Goal: Task Accomplishment & Management: Complete application form

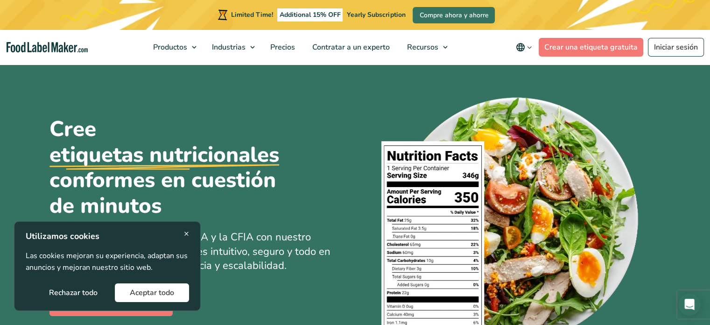
click at [188, 233] on span "×" at bounding box center [186, 233] width 5 height 13
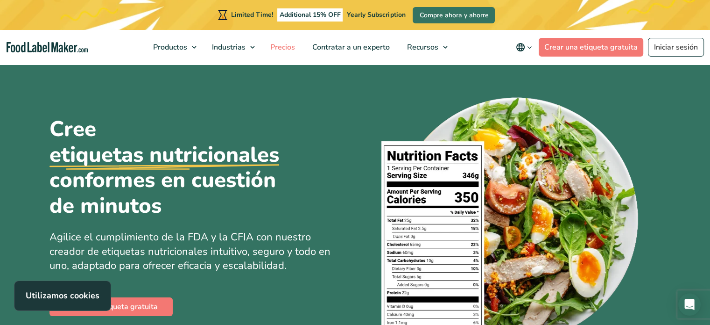
click at [287, 49] on span "Precios" at bounding box center [282, 47] width 28 height 10
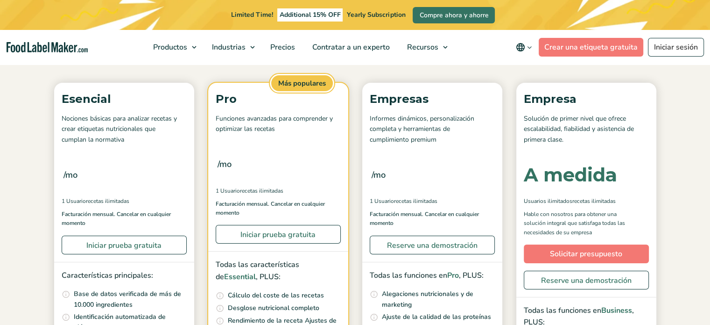
scroll to position [140, 0]
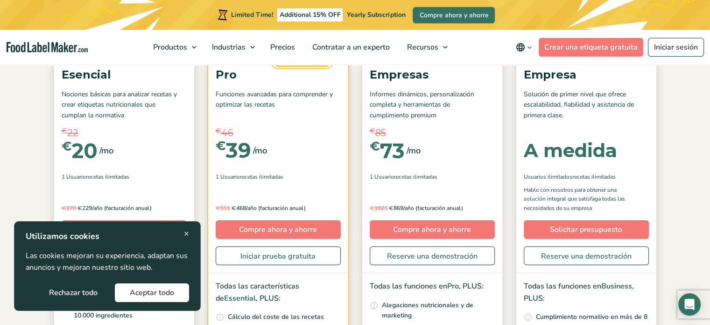
click at [187, 232] on span "×" at bounding box center [186, 233] width 5 height 13
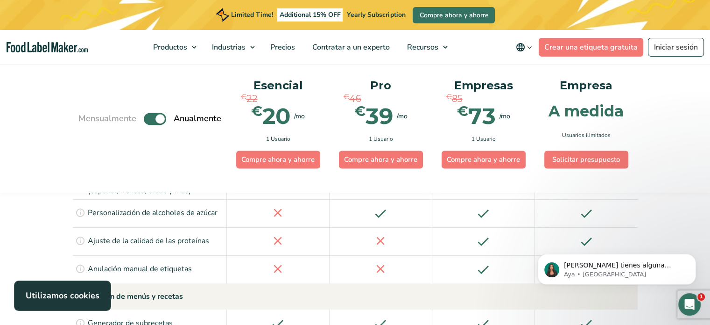
scroll to position [1289, 0]
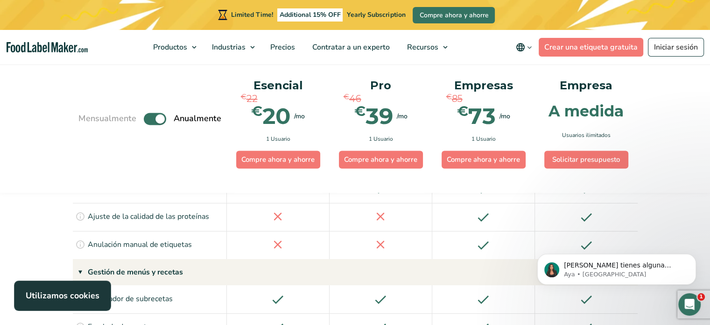
click at [149, 121] on label "Toggle" at bounding box center [155, 119] width 22 height 12
click at [86, 121] on input "Toggle" at bounding box center [83, 118] width 6 height 6
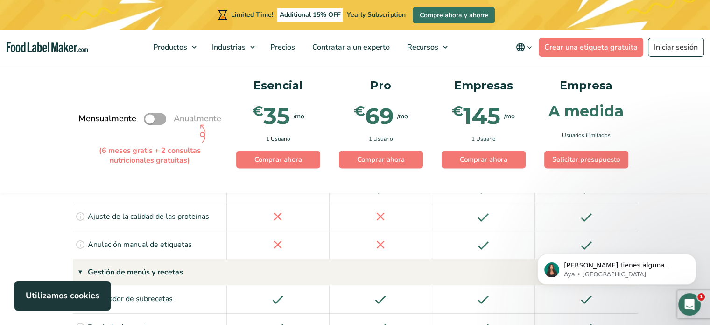
click at [162, 119] on label "Toggle" at bounding box center [155, 119] width 22 height 12
click at [86, 119] on input "Toggle" at bounding box center [83, 118] width 6 height 6
checkbox input "true"
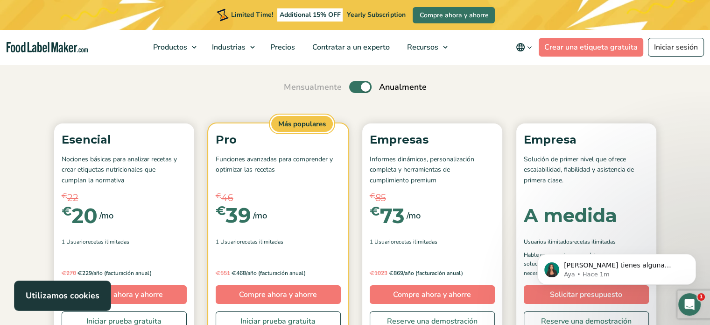
scroll to position [28, 0]
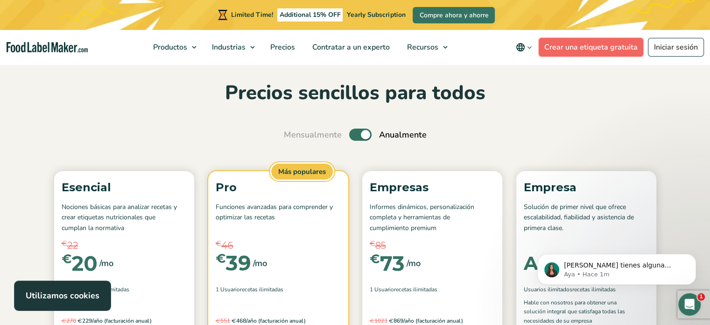
click at [574, 50] on link "Crear una etiqueta gratuita" at bounding box center [591, 47] width 105 height 19
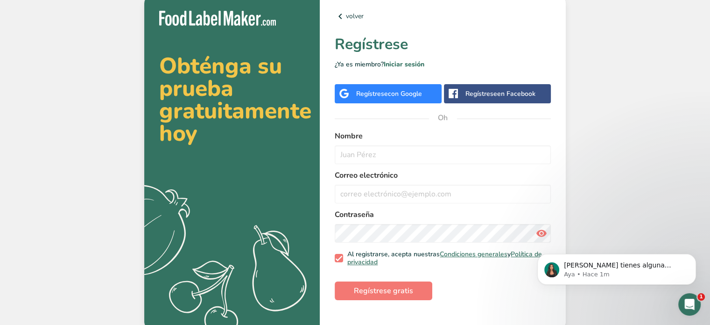
scroll to position [4, 0]
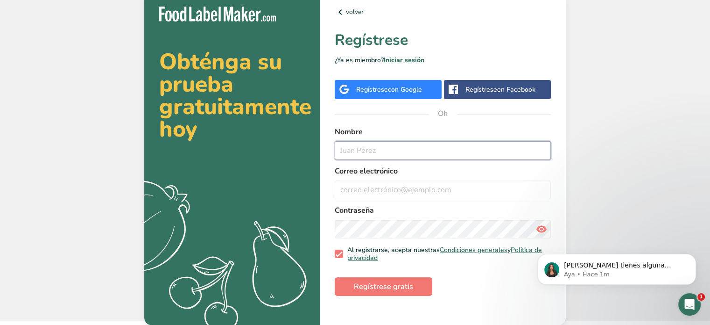
click at [423, 149] on input "text" at bounding box center [443, 150] width 216 height 19
type input "P"
click at [405, 87] on font "con Google" at bounding box center [405, 89] width 34 height 9
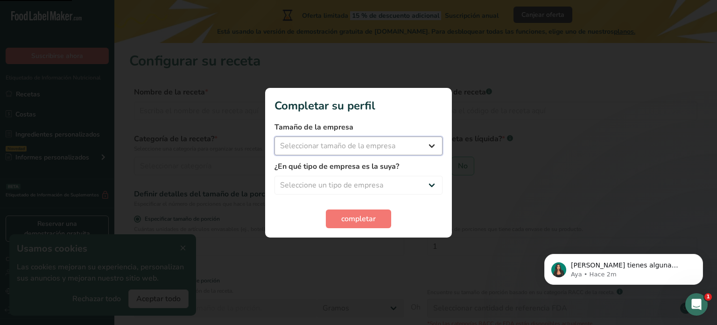
click at [347, 149] on select "Seleccionar tamaño de la empresa Menos de 10 empleados De 10 a 50 empleados De …" at bounding box center [359, 145] width 168 height 19
select select "1"
click at [275, 136] on select "Seleccionar tamaño de la empresa Menos de 10 empleados De 10 a 50 empleados De …" at bounding box center [359, 145] width 168 height 19
click at [346, 188] on select "Seleccione un tipo de empresa Fabricante de alimentos envasados Restaurante y c…" at bounding box center [359, 185] width 168 height 19
select select "8"
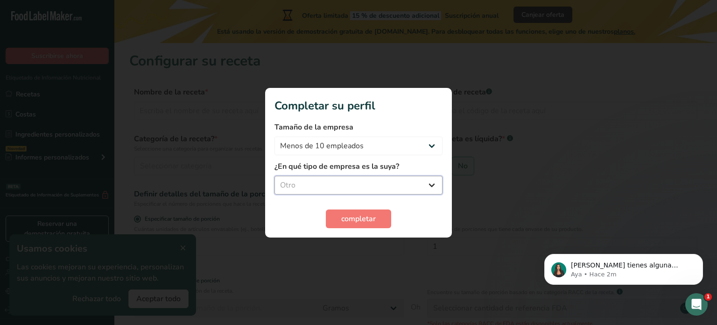
click at [275, 176] on select "Seleccione un tipo de empresa Fabricante de alimentos envasados Restaurante y c…" at bounding box center [359, 185] width 168 height 19
click at [340, 215] on button "completar" at bounding box center [358, 218] width 65 height 19
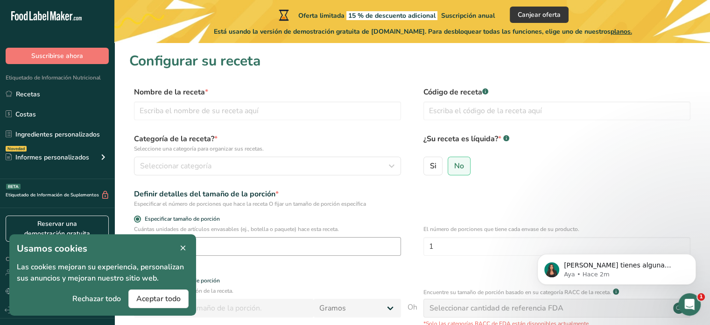
click at [185, 247] on icon at bounding box center [183, 247] width 8 height 13
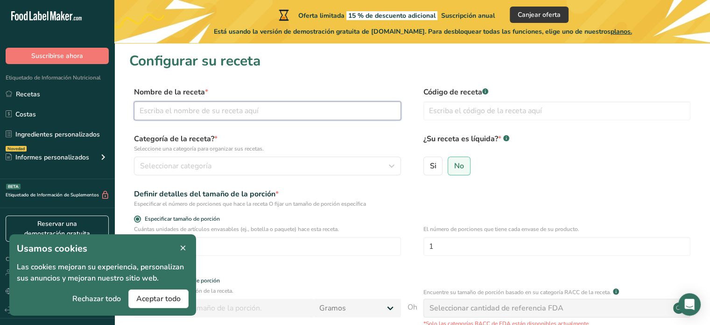
click at [247, 118] on input "text" at bounding box center [267, 110] width 267 height 19
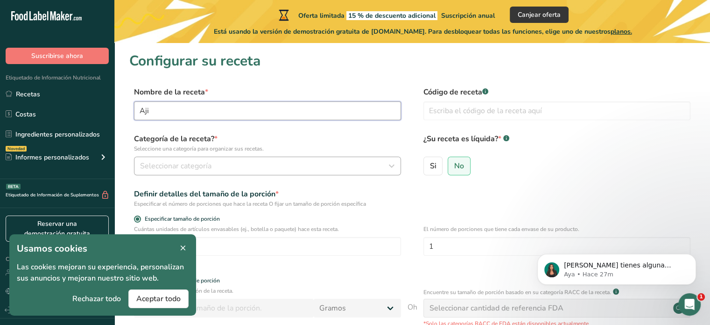
type input "Aji"
click at [201, 167] on font "Seleccionar categoría" at bounding box center [175, 166] width 71 height 10
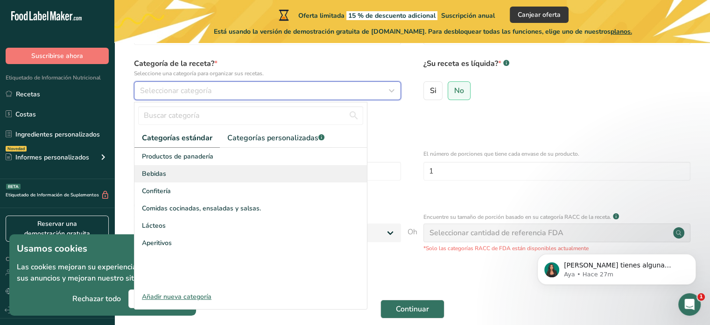
scroll to position [119, 0]
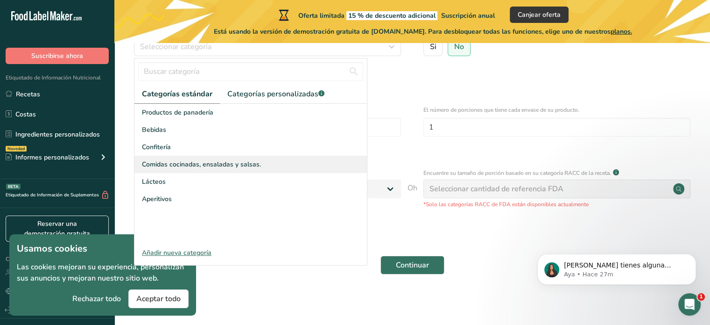
click at [214, 166] on font "Comidas cocinadas, ensaladas y salsas." at bounding box center [201, 164] width 119 height 9
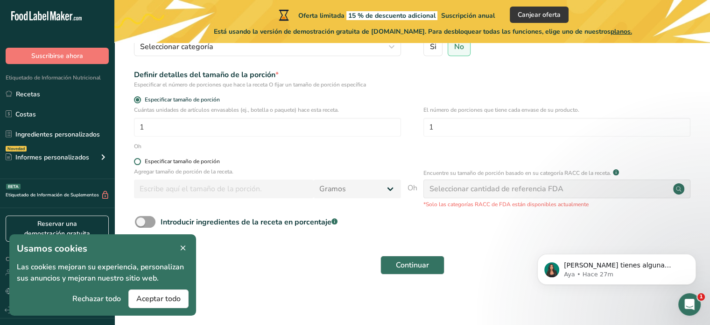
click at [136, 161] on span at bounding box center [137, 161] width 7 height 7
click at [136, 161] on input "Especificar tamaño de porción" at bounding box center [137, 161] width 6 height 6
radio input "true"
radio input "false"
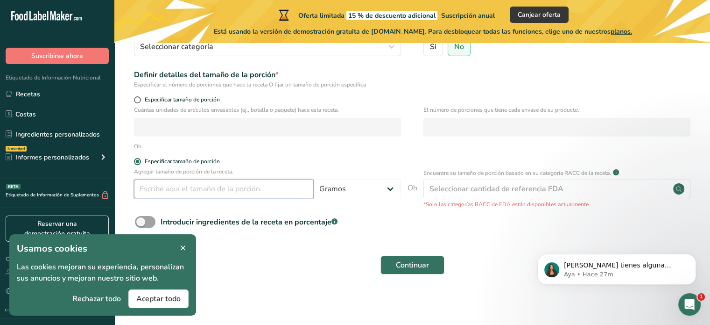
click at [177, 191] on input "number" at bounding box center [224, 188] width 180 height 19
type input "1000"
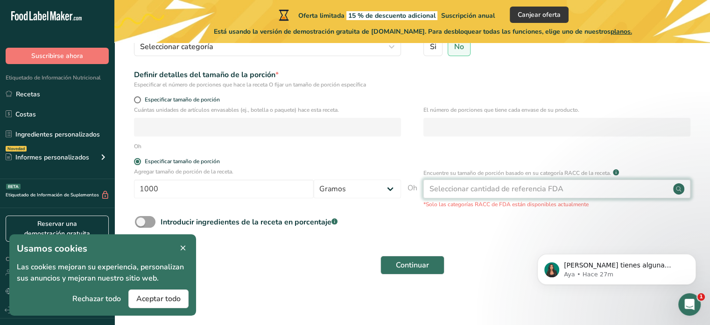
click at [451, 190] on font "Seleccionar cantidad de referencia FDA" at bounding box center [497, 189] width 134 height 10
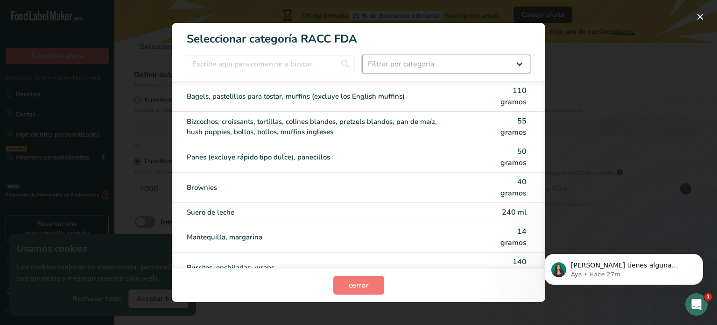
click at [516, 67] on select "Filtrar por categoría Todos Productos de panadería Bebidas Cereales y otros pro…" at bounding box center [446, 64] width 168 height 19
select select "22"
click at [362, 55] on select "Filtrar por categoría Todos Productos de panadería Bebidas Cereales y otros pro…" at bounding box center [446, 64] width 168 height 19
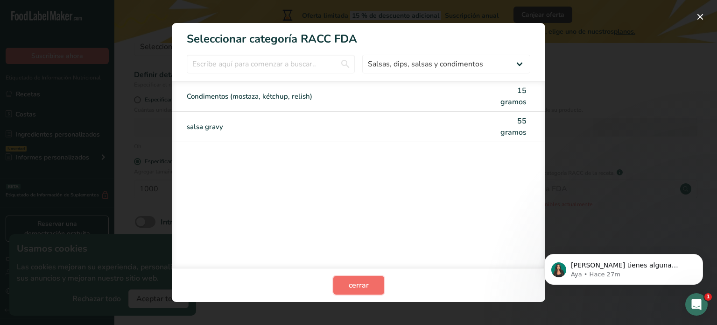
click at [370, 287] on button "cerrar" at bounding box center [359, 285] width 51 height 19
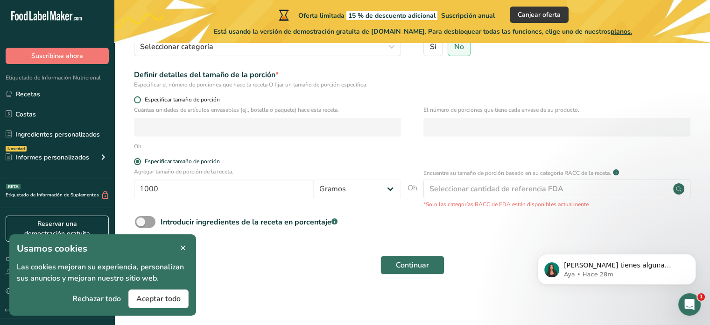
click at [138, 99] on span at bounding box center [137, 99] width 7 height 7
click at [138, 99] on input "Especificar tamaño de porción" at bounding box center [137, 100] width 6 height 6
radio input "true"
radio input "false"
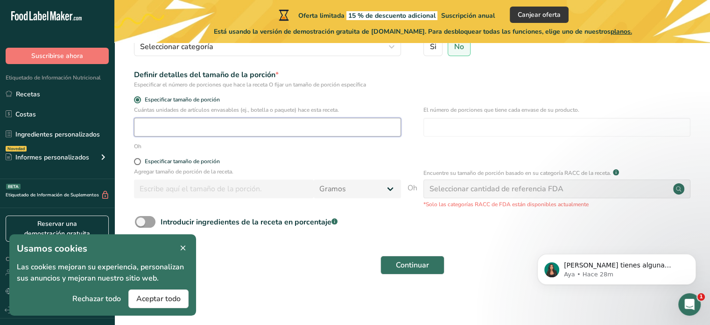
click at [269, 129] on input "number" at bounding box center [267, 127] width 267 height 19
type input "200"
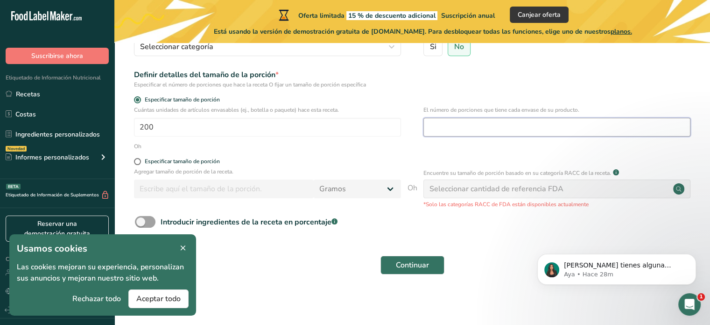
click at [525, 127] on input "number" at bounding box center [557, 127] width 267 height 19
type input "13"
click at [319, 235] on div "Introducir ingredientes de la receta en porcentaje .a-a{fill:#347362;}.b-a{fill…" at bounding box center [412, 225] width 566 height 19
click at [182, 248] on icon at bounding box center [183, 247] width 8 height 13
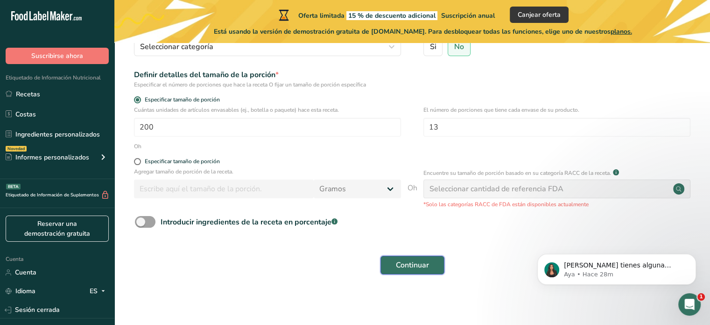
click at [403, 267] on font "Continuar" at bounding box center [412, 265] width 33 height 10
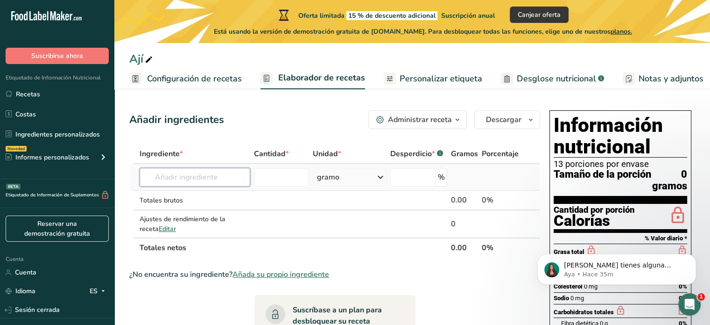
click at [236, 181] on input "text" at bounding box center [195, 177] width 111 height 19
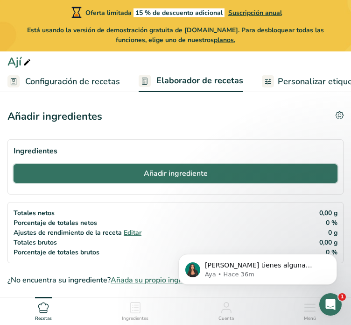
click at [84, 173] on button "Añadir ingrediente" at bounding box center [176, 173] width 324 height 19
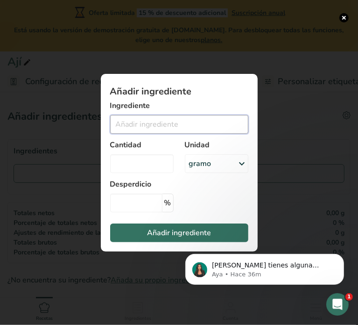
click at [135, 121] on input "Añadir ingrediente modal" at bounding box center [179, 124] width 138 height 19
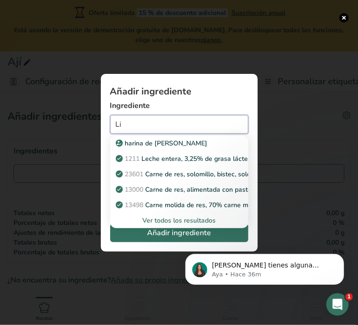
type input "L"
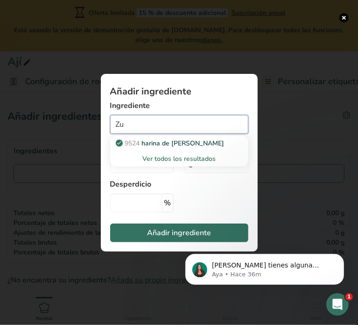
type input "Z"
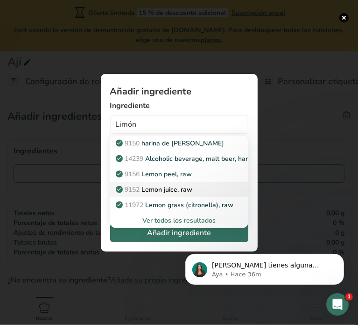
click at [168, 189] on p "9152 Lemon juice, raw" at bounding box center [155, 190] width 75 height 10
type input "Lemon juice, raw"
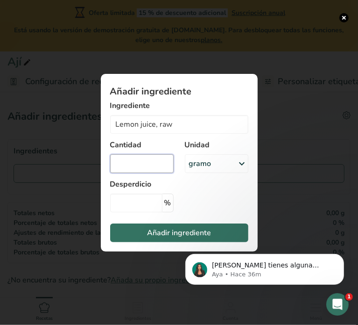
click at [157, 167] on input "Añadir ingrediente modal" at bounding box center [142, 163] width 64 height 19
type input "200"
click at [194, 163] on font "gramo" at bounding box center [200, 163] width 22 height 10
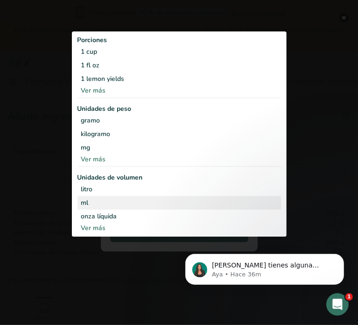
click at [99, 199] on div "ml" at bounding box center [179, 203] width 196 height 10
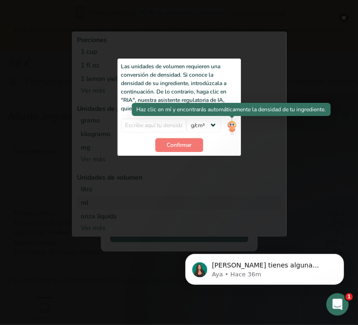
click at [231, 127] on img "Añadir ingrediente modal" at bounding box center [232, 126] width 10 height 16
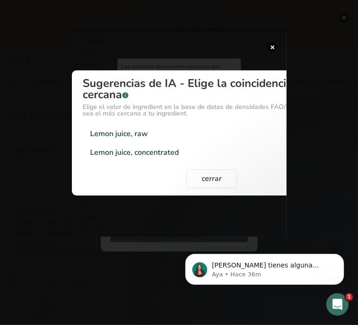
click at [155, 148] on div "Lemon juice, concentrated" at bounding box center [135, 152] width 89 height 11
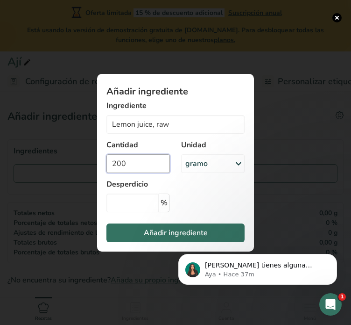
click at [142, 161] on input "200" at bounding box center [139, 163] width 64 height 19
click at [235, 167] on icon "Añadir ingrediente modal" at bounding box center [238, 163] width 11 height 17
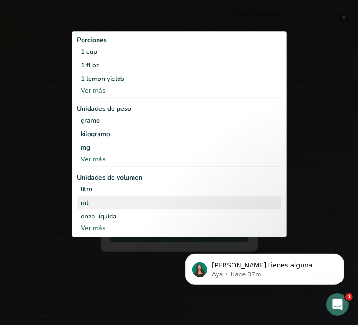
click at [196, 199] on div "ml" at bounding box center [179, 203] width 196 height 10
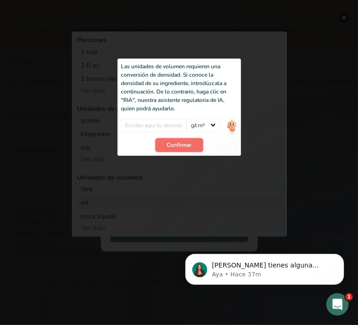
click at [196, 144] on button "Confirmar" at bounding box center [179, 145] width 48 height 14
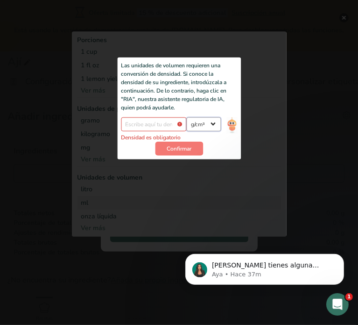
click at [214, 122] on select "lb/pie³ g/cm³" at bounding box center [204, 124] width 35 height 14
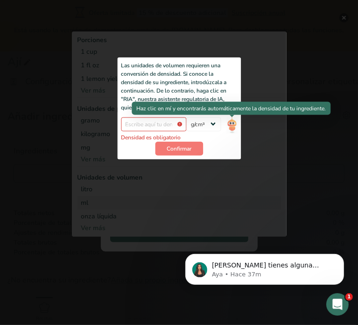
click at [228, 122] on img "Añadir ingrediente modal" at bounding box center [232, 125] width 10 height 16
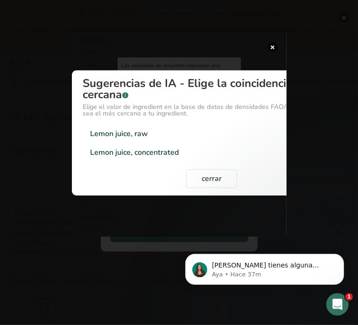
click at [138, 134] on div "Lemon juice, raw" at bounding box center [120, 133] width 58 height 11
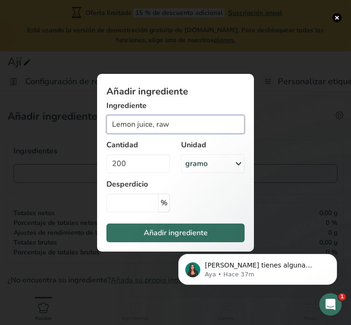
click at [204, 119] on input "Lemon juice, raw" at bounding box center [176, 124] width 138 height 19
click at [209, 163] on div "gramo" at bounding box center [213, 163] width 64 height 19
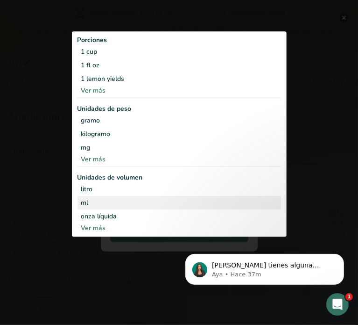
click at [100, 200] on div "ml" at bounding box center [179, 203] width 196 height 10
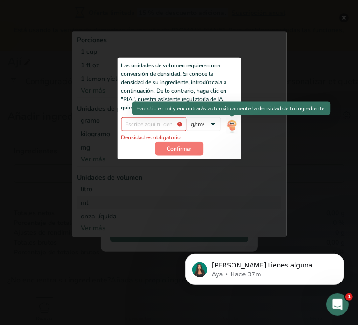
click at [230, 121] on img "Añadir ingrediente modal" at bounding box center [232, 125] width 10 height 16
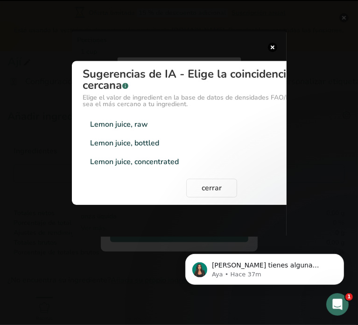
click at [156, 162] on div "Lemon juice, concentrated" at bounding box center [135, 161] width 89 height 11
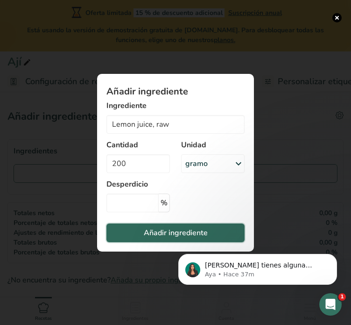
click at [192, 229] on font "Añadir ingrediente" at bounding box center [176, 232] width 64 height 10
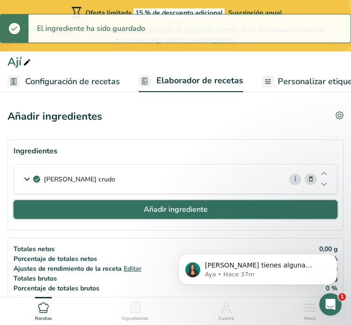
click at [146, 209] on font "Añadir ingrediente" at bounding box center [176, 209] width 64 height 10
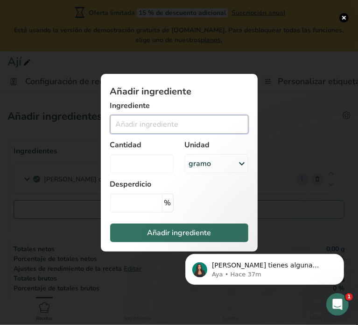
click at [138, 119] on input "Añadir ingrediente modal" at bounding box center [179, 124] width 138 height 19
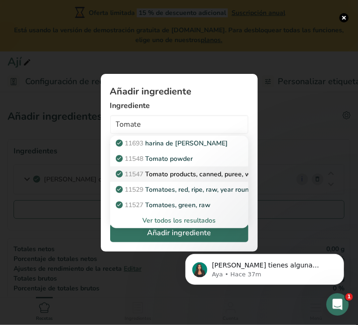
click at [197, 175] on p "11547 Tomato products, canned, puree, without salt added" at bounding box center [210, 174] width 185 height 10
type input "Tomato products, canned, puree, without salt added"
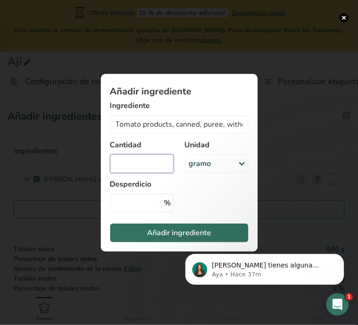
click at [168, 166] on input "Añadir ingrediente modal" at bounding box center [142, 163] width 64 height 19
type input "182"
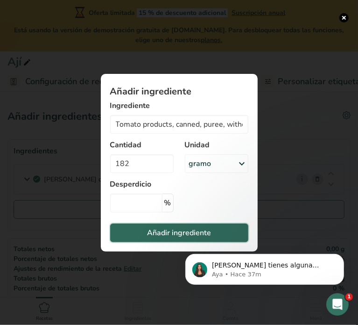
click at [205, 233] on font "Añadir ingrediente" at bounding box center [179, 232] width 64 height 10
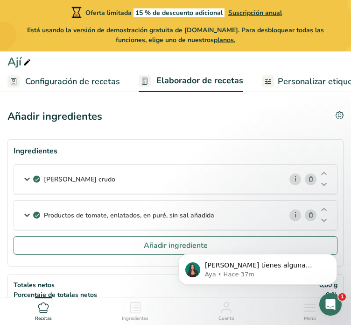
click at [309, 215] on icon at bounding box center [311, 215] width 7 height 10
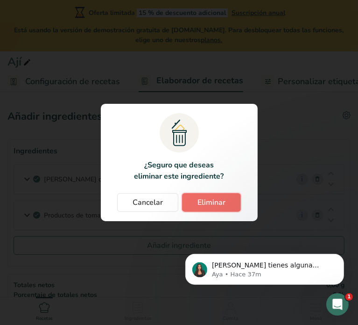
click at [196, 202] on button "Eliminar" at bounding box center [211, 202] width 59 height 19
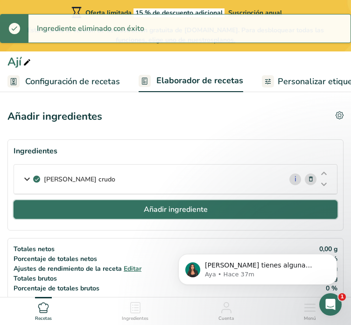
click at [131, 214] on button "Añadir ingrediente" at bounding box center [176, 209] width 324 height 19
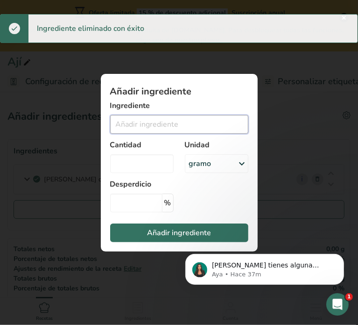
click at [149, 127] on input "Añadir ingrediente modal" at bounding box center [179, 124] width 138 height 19
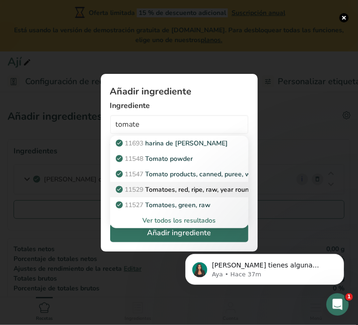
click at [183, 192] on p "11529 Tomatoes, red, ripe, raw, year round average" at bounding box center [199, 190] width 162 height 10
type input "Tomatoes, red, ripe, raw, year round average"
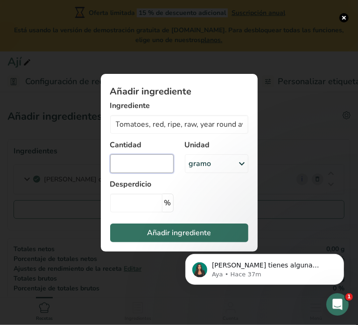
click at [167, 167] on input "Añadir ingrediente modal" at bounding box center [142, 163] width 64 height 19
type input "182"
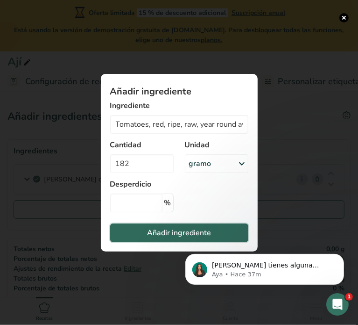
click at [189, 229] on font "Añadir ingrediente" at bounding box center [179, 232] width 64 height 10
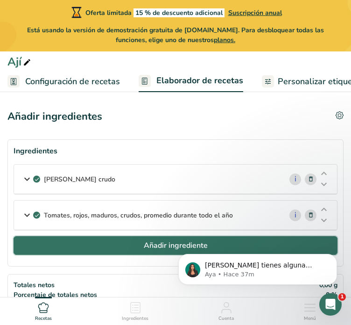
click at [113, 241] on button "Añadir ingrediente" at bounding box center [176, 245] width 324 height 19
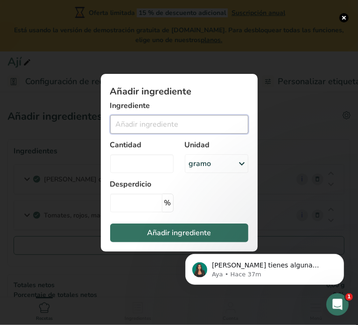
click at [154, 125] on input "Añadir ingrediente modal" at bounding box center [179, 124] width 138 height 19
drag, startPoint x: 163, startPoint y: 124, endPoint x: 145, endPoint y: 127, distance: 18.9
click at [145, 127] on input "Cebolla Roja" at bounding box center [179, 124] width 138 height 19
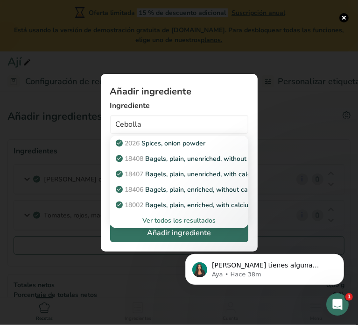
click at [216, 158] on p "18408 Bagels, plain, unenriched, without calcium propionate(includes onion, pop…" at bounding box center [260, 159] width 284 height 10
type input "Bagels, plain, unenriched, without calcium propionate(includes onion, poppy, se…"
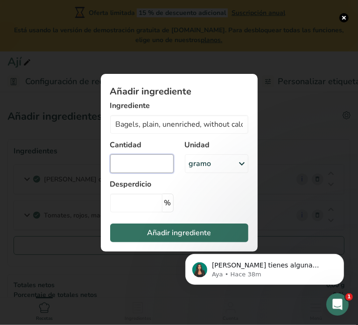
click at [164, 164] on input "Añadir ingrediente modal" at bounding box center [142, 163] width 64 height 19
type input "180"
click at [176, 238] on body "Si tienes alguna pregunta no dudes en consultarnos. ¡Estamos aquí para ayudarte…" at bounding box center [264, 266] width 179 height 58
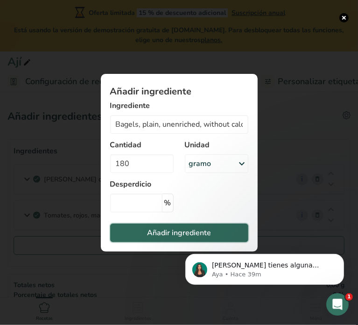
click at [181, 231] on font "Añadir ingrediente" at bounding box center [179, 232] width 64 height 10
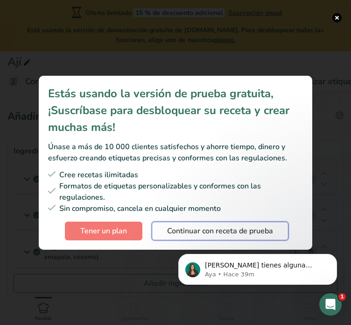
click at [175, 231] on font "Continuar con receta de prueba" at bounding box center [220, 231] width 106 height 10
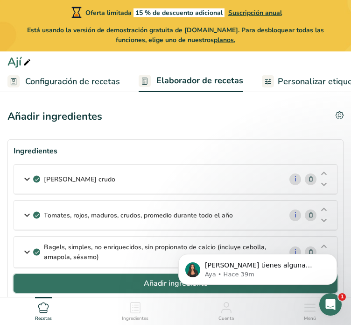
click at [148, 278] on font "Añadir ingrediente" at bounding box center [176, 283] width 64 height 10
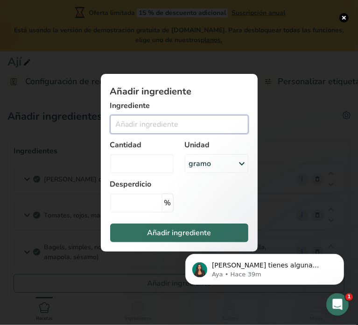
click at [143, 124] on input "Añadir ingrediente modal" at bounding box center [179, 124] width 138 height 19
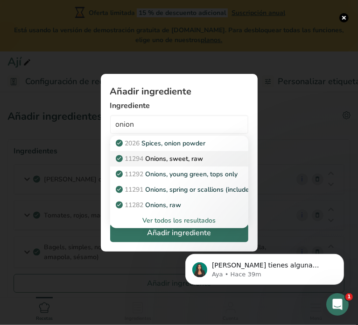
click at [163, 159] on p "11294 Onions, sweet, raw" at bounding box center [161, 159] width 86 height 10
type input "Onions, sweet, raw"
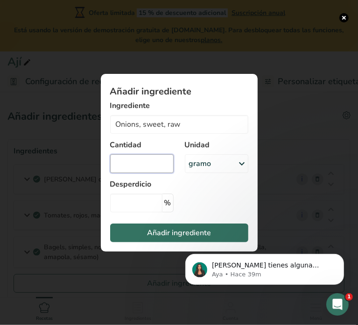
click at [163, 159] on input "Añadir ingrediente modal" at bounding box center [142, 163] width 64 height 19
type input "180"
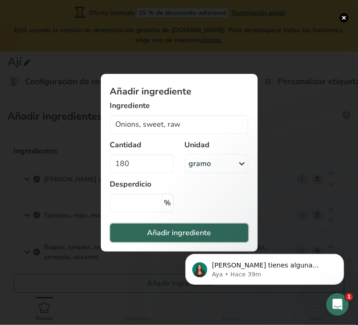
click at [185, 229] on font "Añadir ingrediente" at bounding box center [179, 232] width 64 height 10
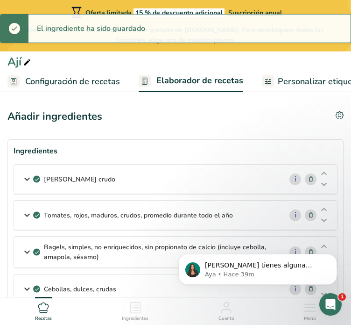
click at [303, 249] on body "Si tienes alguna pregunta no dudes en consultarnos. ¡Estamos aquí para ayudarte…" at bounding box center [257, 267] width 179 height 58
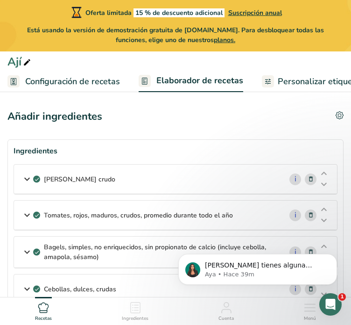
scroll to position [140, 0]
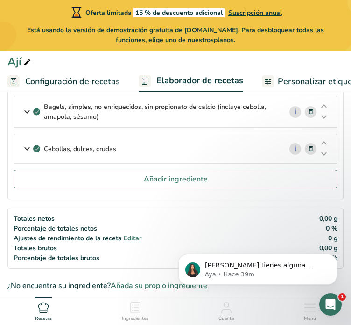
click at [309, 111] on icon at bounding box center [311, 112] width 7 height 10
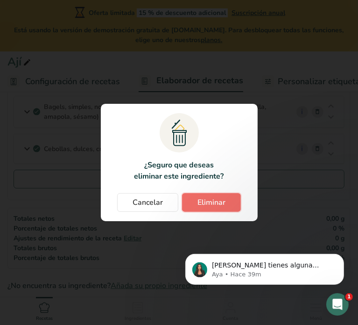
click at [196, 205] on button "Eliminar" at bounding box center [211, 202] width 59 height 19
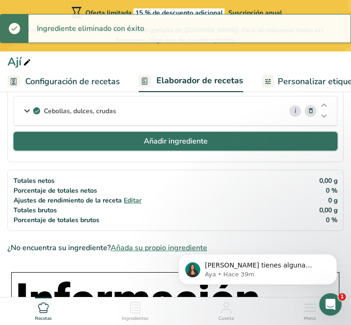
click at [219, 138] on button "Añadir ingrediente" at bounding box center [176, 141] width 324 height 19
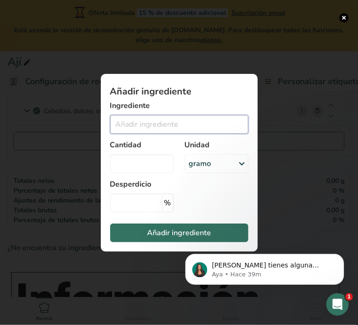
click at [198, 125] on input "Añadir ingrediente modal" at bounding box center [179, 124] width 138 height 19
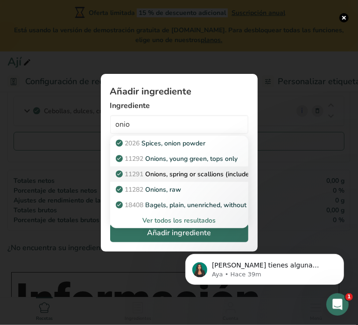
click at [187, 177] on p "11291 Onions, spring or scallions (includes tops and bulb), raw" at bounding box center [216, 174] width 196 height 10
type input "Onions, spring or scallions (includes tops and bulb), raw"
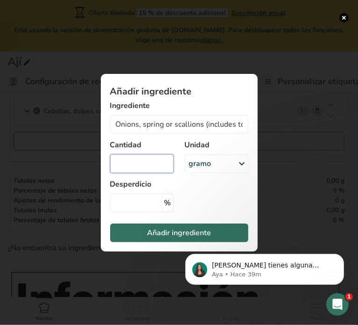
click at [153, 156] on input "Añadir ingrediente modal" at bounding box center [142, 163] width 64 height 19
type input "105"
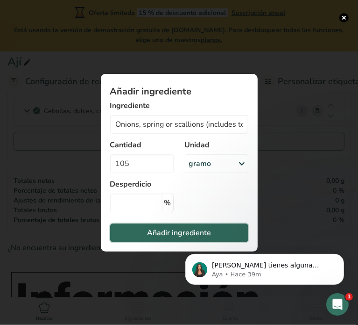
click at [185, 230] on font "Añadir ingrediente" at bounding box center [179, 232] width 64 height 10
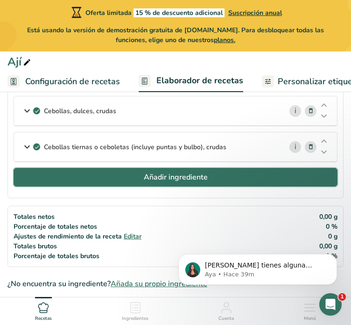
click at [245, 173] on button "Añadir ingrediente" at bounding box center [176, 177] width 324 height 19
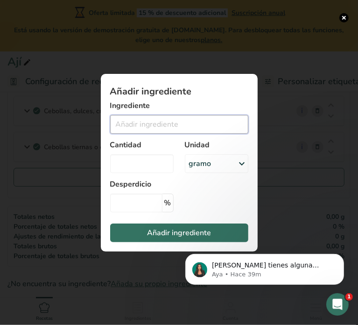
click at [174, 127] on input "Añadir ingrediente modal" at bounding box center [179, 124] width 138 height 19
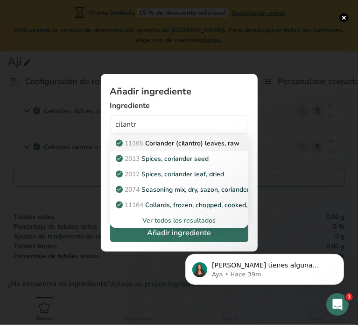
click at [176, 145] on p "11165 Coriander (cilantro) leaves, raw" at bounding box center [179, 143] width 122 height 10
type input "Coriander (cilantro) leaves, raw"
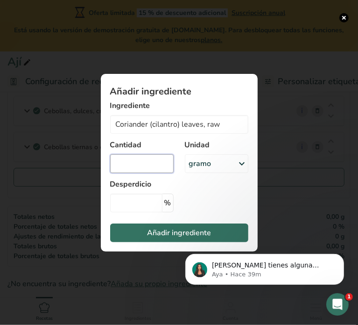
click at [158, 166] on input "Añadir ingrediente modal" at bounding box center [142, 163] width 64 height 19
type input "50"
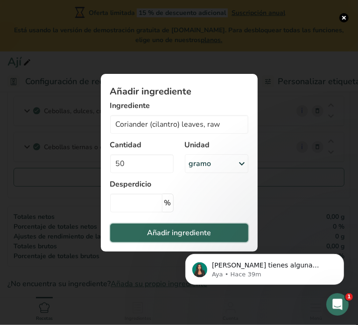
click at [163, 227] on span "Añadir ingrediente" at bounding box center [179, 232] width 64 height 11
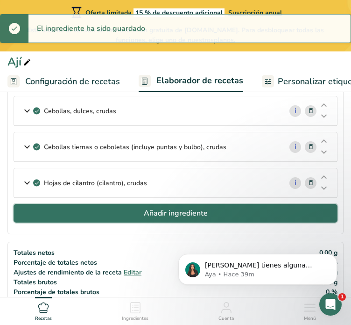
click at [224, 212] on button "Añadir ingrediente" at bounding box center [176, 213] width 324 height 19
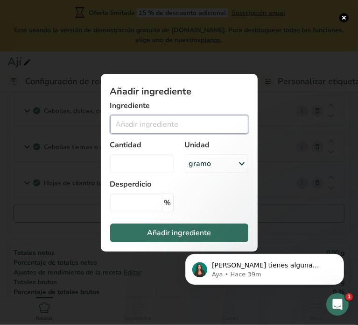
click at [179, 123] on input "Añadir ingrediente modal" at bounding box center [179, 124] width 138 height 19
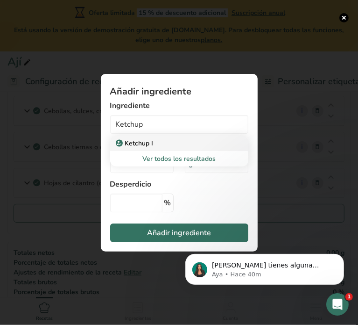
click at [146, 144] on p "Ketchup I" at bounding box center [136, 143] width 36 height 10
type input "Ketchup I"
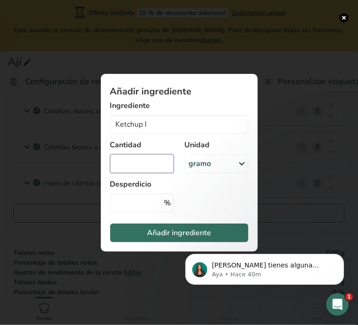
click at [154, 163] on input "Añadir ingrediente modal" at bounding box center [142, 163] width 64 height 19
type input "47"
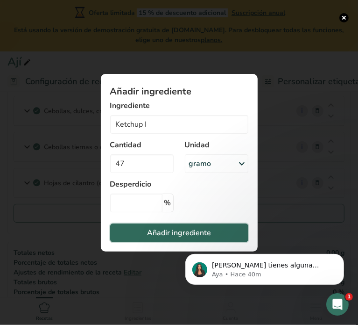
click at [163, 231] on font "Añadir ingrediente" at bounding box center [179, 232] width 64 height 10
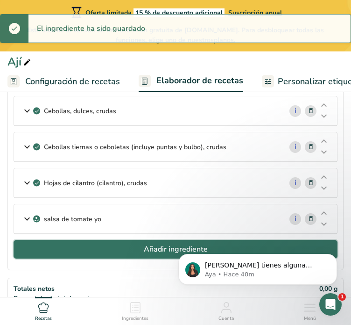
click at [106, 245] on button "Añadir ingrediente" at bounding box center [176, 249] width 324 height 19
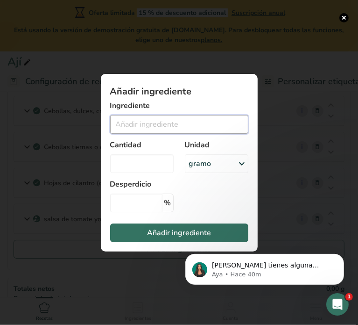
click at [127, 127] on input "Añadir ingrediente modal" at bounding box center [179, 124] width 138 height 19
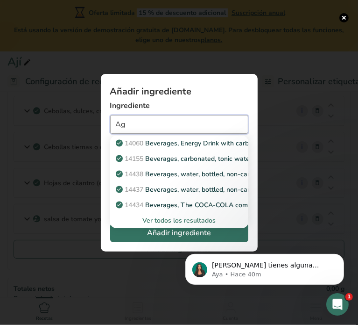
type input "A"
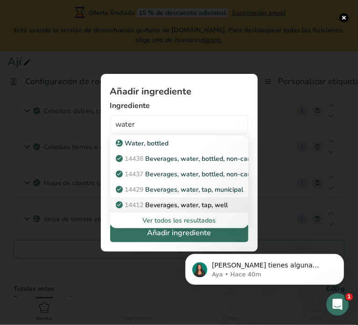
click at [187, 206] on p "14412 Beverages, water, tap, well" at bounding box center [173, 205] width 111 height 10
type input "Beverages, water, tap, well"
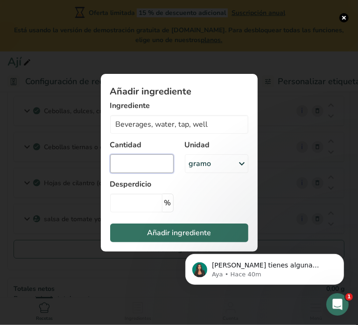
click at [163, 165] on input "Añadir ingrediente modal" at bounding box center [142, 163] width 64 height 19
type input "40"
click at [228, 161] on div "gramo" at bounding box center [217, 163] width 64 height 19
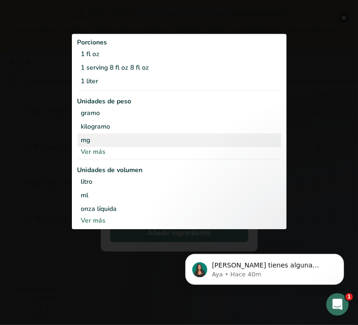
click at [99, 141] on div "mg" at bounding box center [180, 140] width 204 height 14
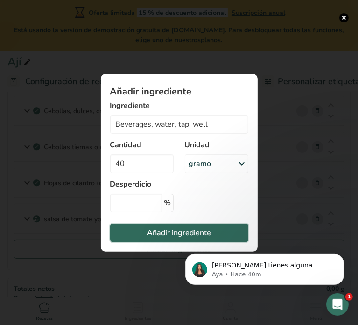
click at [174, 241] on button "Añadir ingrediente" at bounding box center [179, 232] width 138 height 19
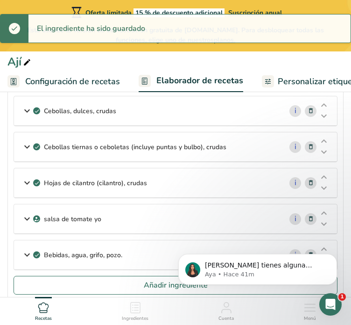
click at [307, 249] on body "Si tienes alguna pregunta no dudes en consultarnos. ¡Estamos aquí para ayudarte…" at bounding box center [257, 267] width 179 height 58
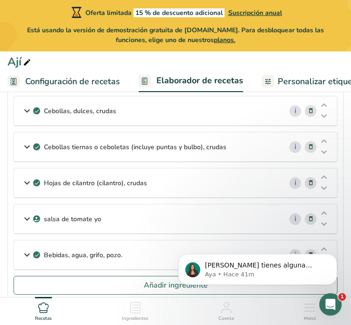
drag, startPoint x: 312, startPoint y: 222, endPoint x: 312, endPoint y: 205, distance: 17.3
click at [312, 216] on div "Si tienes alguna pregunta no dudes en consultarnos. ¡Estamos aquí para ayudarte…" at bounding box center [258, 226] width 172 height 117
click at [312, 205] on div "Si tienes alguna pregunta no dudes en consultarnos. ¡Estamos aquí para ayudarte…" at bounding box center [258, 226] width 172 height 117
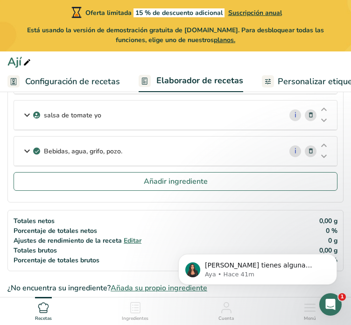
scroll to position [280, 0]
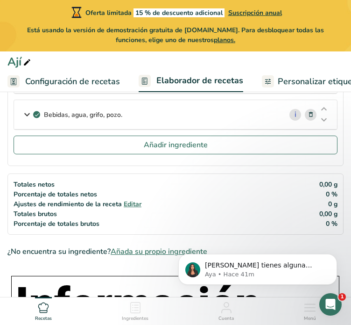
click at [310, 114] on icon at bounding box center [311, 115] width 7 height 10
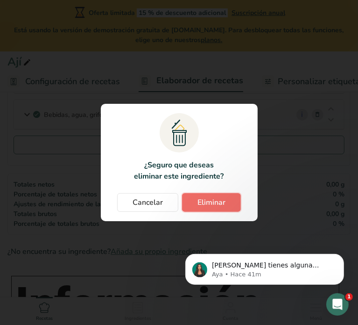
click at [193, 206] on button "Eliminar" at bounding box center [211, 202] width 59 height 19
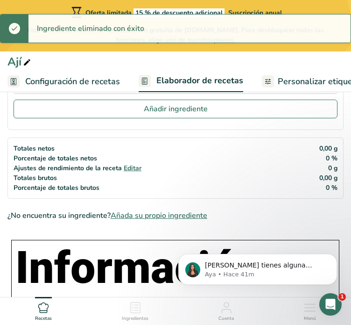
scroll to position [140, 0]
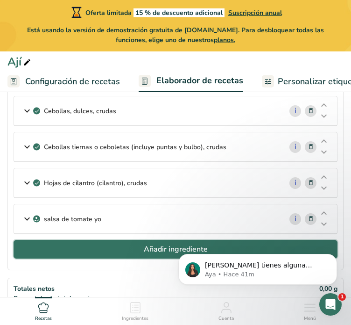
click at [161, 248] on font "Añadir ingrediente" at bounding box center [176, 249] width 64 height 10
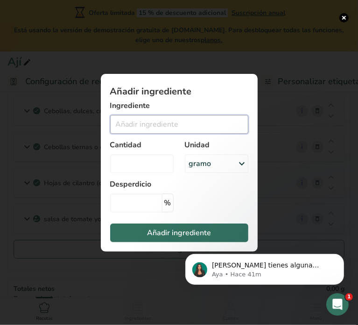
click at [153, 128] on input "Añadir ingrediente modal" at bounding box center [179, 124] width 138 height 19
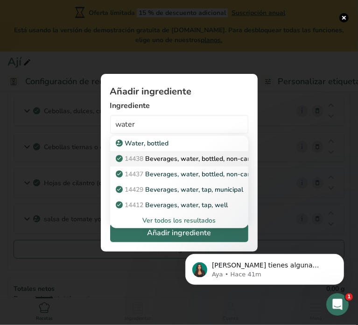
click at [196, 162] on p "14438 Beverages, water, bottled, non-carbonated, CRYSTAL GEYSER" at bounding box center [225, 159] width 215 height 10
type input "Beverages, water, bottled, non-carbonated, CRYSTAL GEYSER"
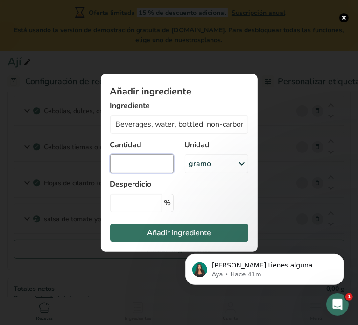
click at [161, 159] on input "Añadir ingrediente modal" at bounding box center [142, 163] width 64 height 19
type input "40"
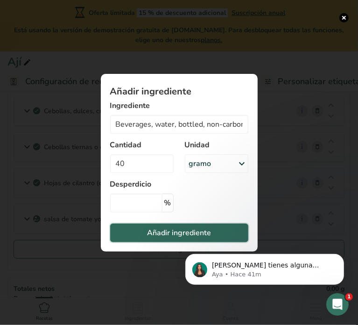
click at [170, 233] on font "Añadir ingrediente" at bounding box center [179, 232] width 64 height 10
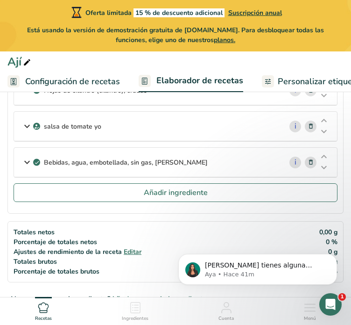
scroll to position [280, 0]
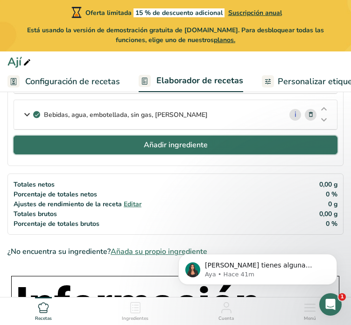
click at [269, 143] on button "Añadir ingrediente" at bounding box center [176, 144] width 324 height 19
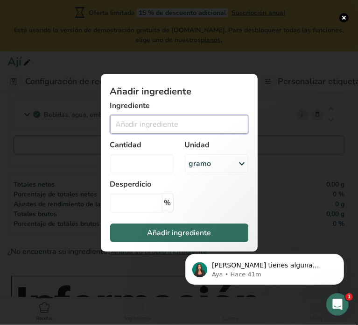
click at [187, 130] on input "Añadir ingrediente modal" at bounding box center [179, 124] width 138 height 19
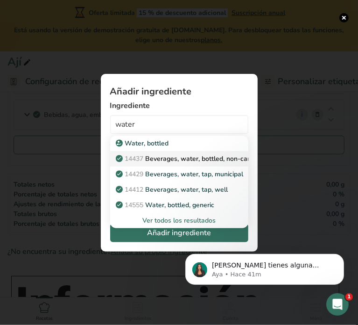
click at [192, 159] on p "14437 Beverages, water, bottled, non-carbonated, CALISTOGA" at bounding box center [217, 159] width 198 height 10
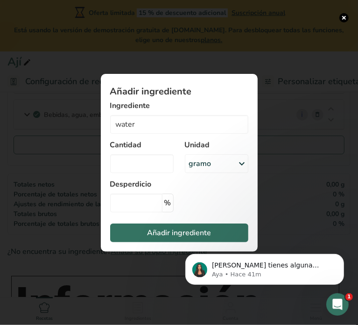
type input "Beverages, water, bottled, non-carbonated, CALISTOGA"
click at [164, 163] on input "Añadir ingrediente modal" at bounding box center [142, 163] width 64 height 19
type input "40"
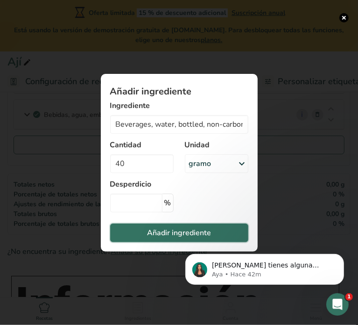
click at [178, 227] on span "Añadir ingrediente" at bounding box center [179, 232] width 64 height 11
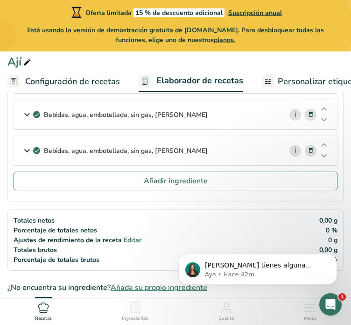
click at [310, 149] on icon at bounding box center [311, 151] width 7 height 10
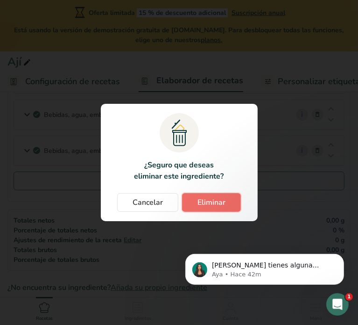
click at [190, 204] on button "Eliminar" at bounding box center [211, 202] width 59 height 19
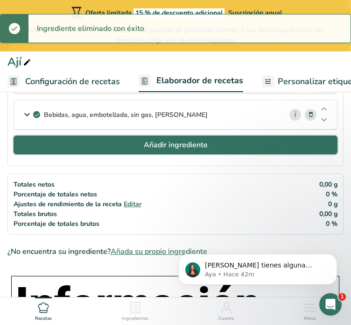
click at [161, 145] on font "Añadir ingrediente" at bounding box center [176, 145] width 64 height 10
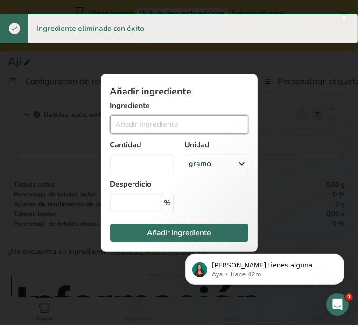
click at [154, 128] on input "Añadir ingrediente modal" at bounding box center [179, 124] width 138 height 19
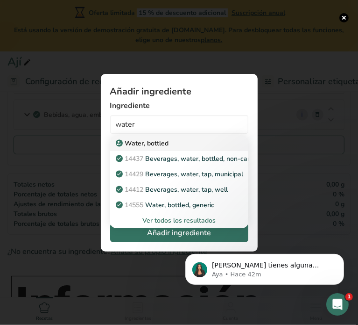
click at [156, 146] on p "Water, bottled" at bounding box center [143, 143] width 51 height 10
type input "Water, bottled"
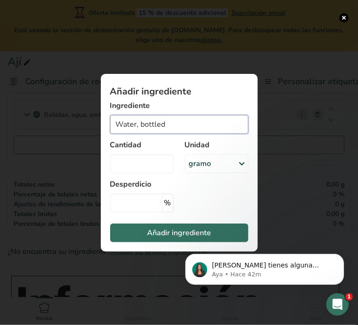
click at [172, 130] on input "Water, bottled" at bounding box center [179, 124] width 138 height 19
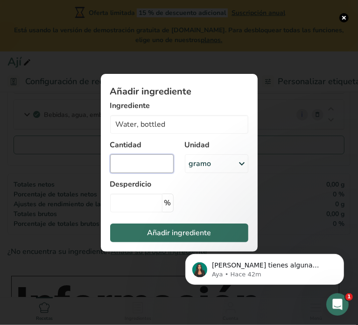
click at [159, 164] on input "Añadir ingrediente modal" at bounding box center [142, 163] width 64 height 19
type input "40"
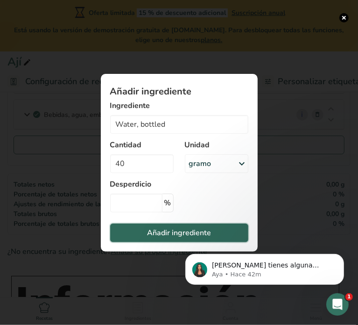
click at [202, 229] on font "Añadir ingrediente" at bounding box center [179, 232] width 64 height 10
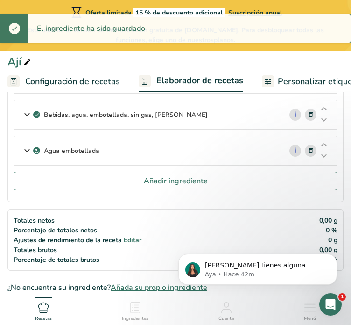
click at [310, 115] on icon at bounding box center [311, 115] width 7 height 10
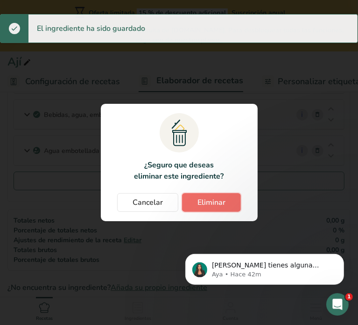
click at [220, 203] on font "Eliminar" at bounding box center [212, 202] width 28 height 10
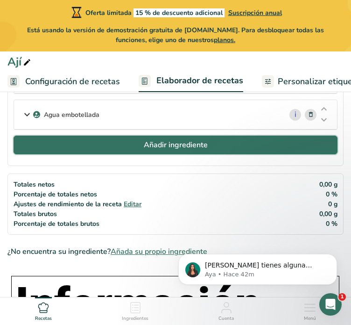
click at [206, 143] on font "Añadir ingrediente" at bounding box center [176, 145] width 64 height 10
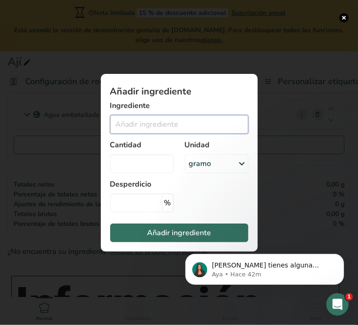
click at [158, 121] on input "Añadir ingrediente modal" at bounding box center [179, 124] width 138 height 19
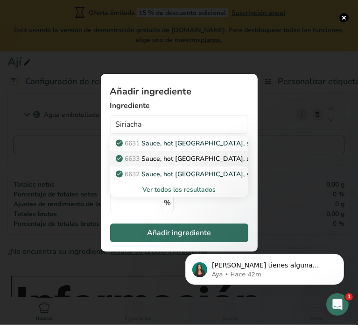
click at [178, 156] on p "6633 Sauce, hot chile, sriracha, TUONG OT SRIRACHA" at bounding box center [245, 159] width 255 height 10
type input "Sauce, hot chile, sriracha, TUONG OT SRIRACHA"
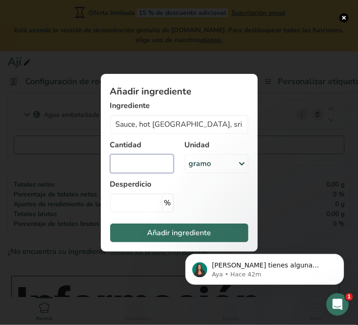
click at [163, 158] on input "Añadir ingrediente modal" at bounding box center [142, 163] width 64 height 19
type input "20"
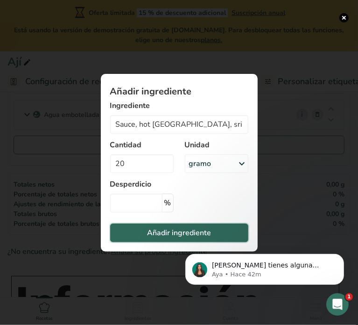
click at [173, 234] on font "Añadir ingrediente" at bounding box center [179, 232] width 64 height 10
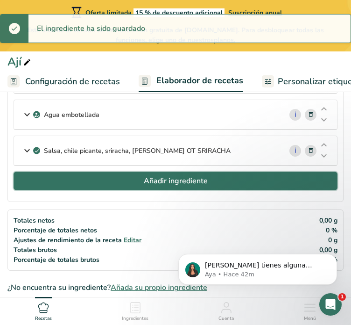
click at [170, 180] on font "Añadir ingrediente" at bounding box center [176, 181] width 64 height 10
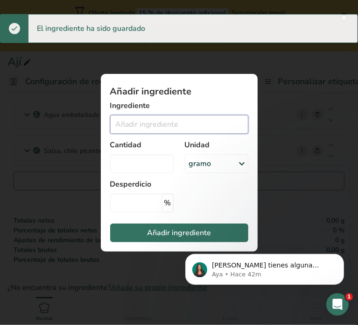
click at [148, 126] on input "Añadir ingrediente modal" at bounding box center [179, 124] width 138 height 19
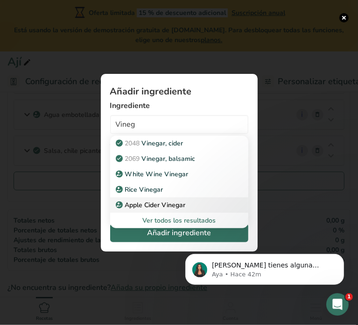
click at [192, 204] on div "Apple Cider Vinegar" at bounding box center [172, 205] width 108 height 10
type input "Apple Cider Vinegar"
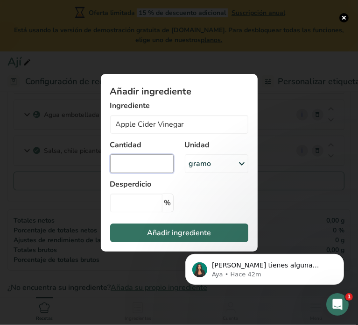
click at [165, 164] on input "Añadir ingrediente modal" at bounding box center [142, 163] width 64 height 19
type input "20"
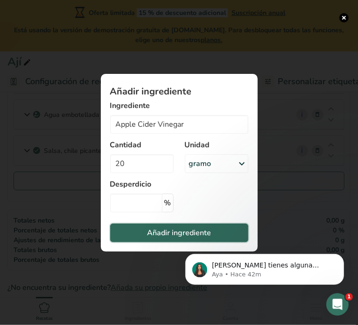
click at [184, 231] on font "Añadir ingrediente" at bounding box center [179, 232] width 64 height 10
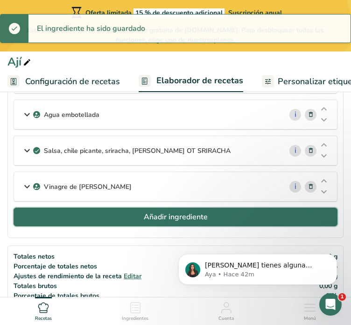
click at [114, 212] on button "Añadir ingrediente" at bounding box center [176, 216] width 324 height 19
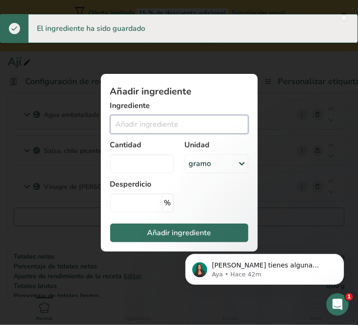
click at [135, 120] on input "Añadir ingrediente modal" at bounding box center [179, 124] width 138 height 19
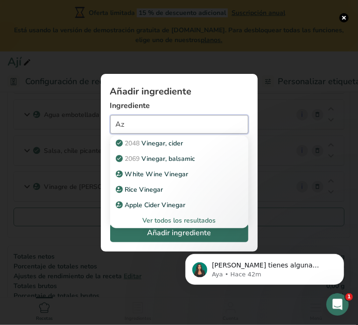
type input "A"
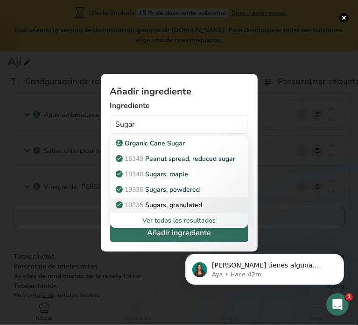
click at [192, 206] on p "19335 Sugars, granulated" at bounding box center [160, 205] width 85 height 10
type input "Sugars, granulated"
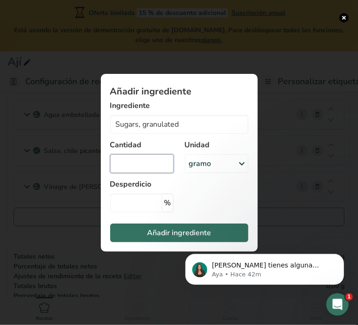
click at [157, 165] on input "Añadir ingrediente modal" at bounding box center [142, 163] width 64 height 19
type input "20"
click at [183, 228] on font "Añadir ingrediente" at bounding box center [179, 232] width 64 height 10
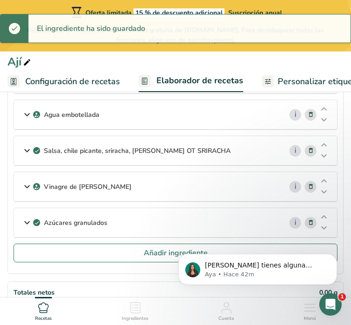
click at [225, 246] on body "Si tienes alguna pregunta no dudes en consultarnos. ¡Estamos aquí para ayudarte…" at bounding box center [257, 267] width 179 height 58
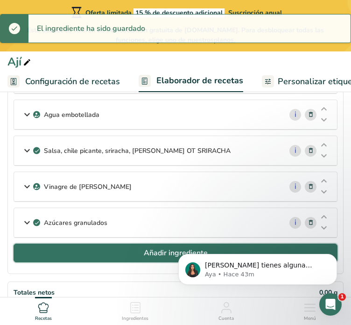
click at [151, 251] on font "Añadir ingrediente" at bounding box center [176, 253] width 64 height 10
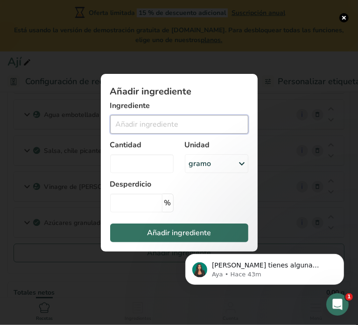
click at [170, 131] on input "Añadir ingrediente modal" at bounding box center [179, 124] width 138 height 19
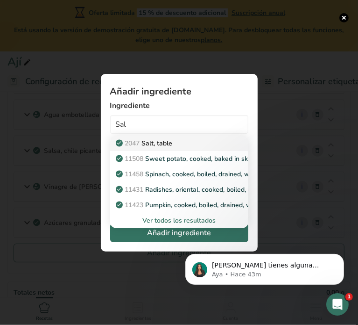
click at [168, 139] on p "2047 Salt, table" at bounding box center [145, 143] width 55 height 10
type input "Salt, table"
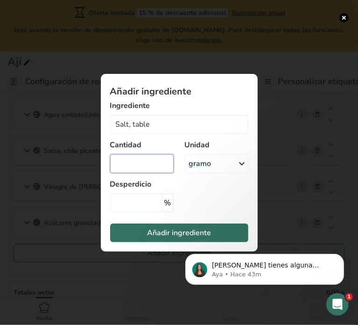
click at [139, 161] on input "Añadir ingrediente modal" at bounding box center [142, 163] width 64 height 19
type input "6"
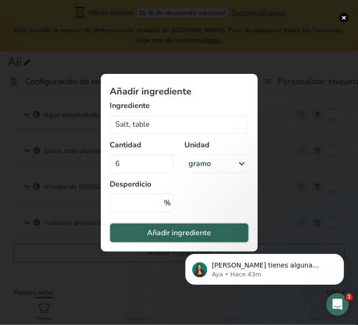
click at [177, 227] on span "Añadir ingrediente" at bounding box center [179, 232] width 64 height 11
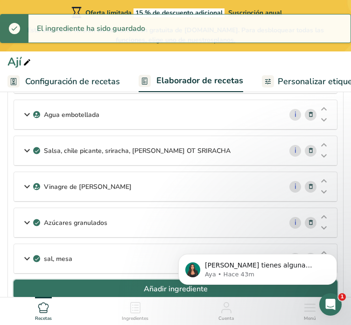
click at [78, 280] on button "Añadir ingrediente" at bounding box center [176, 288] width 324 height 19
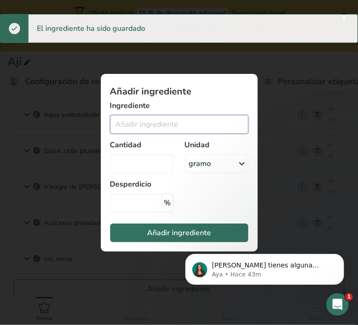
click at [140, 124] on input "Añadir ingrediente modal" at bounding box center [179, 124] width 138 height 19
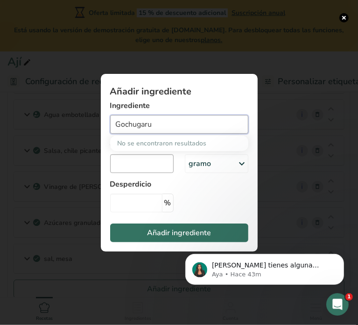
type input "Gochugaru"
click at [153, 169] on input "Añadir ingrediente modal" at bounding box center [142, 163] width 64 height 19
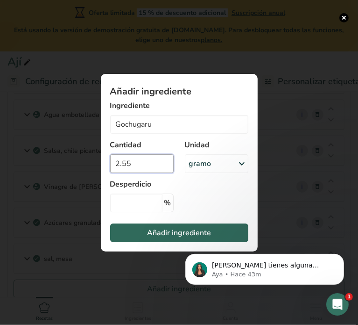
type input "2.55"
click at [168, 236] on font "Añadir ingrediente" at bounding box center [179, 232] width 64 height 10
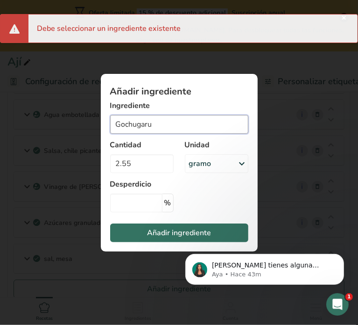
click at [191, 123] on input "Gochugaru" at bounding box center [179, 124] width 138 height 19
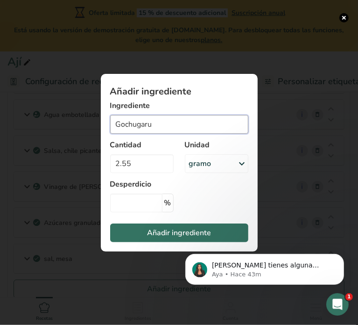
type input "P"
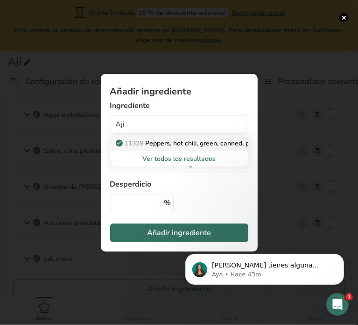
click at [194, 147] on p "11329 Peppers, hot chili, green, canned, pods, excluding seeds, solids and liqu…" at bounding box center [242, 143] width 249 height 10
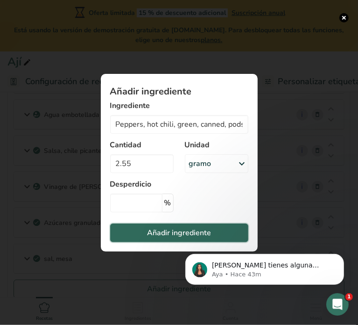
click at [208, 233] on font "Añadir ingrediente" at bounding box center [179, 232] width 64 height 10
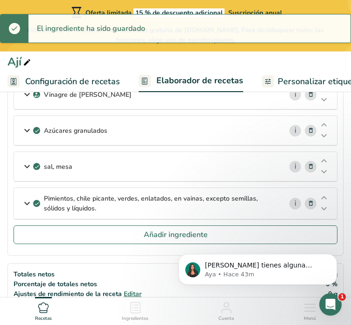
scroll to position [420, 0]
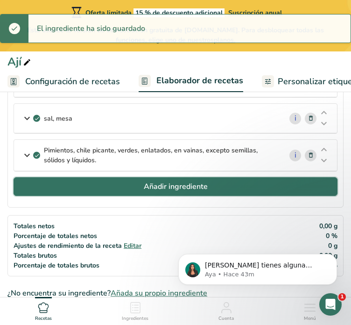
click at [161, 177] on button "Añadir ingrediente" at bounding box center [176, 186] width 324 height 19
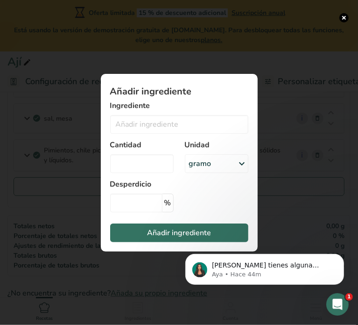
click at [329, 182] on div "Añadir ingrediente modal" at bounding box center [179, 162] width 358 height 325
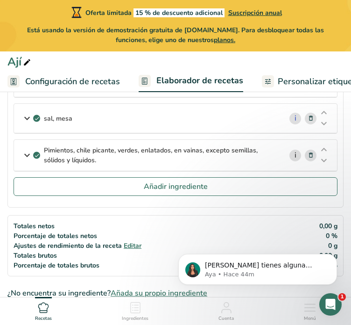
click at [298, 151] on link "i" at bounding box center [296, 155] width 12 height 12
click at [314, 150] on icon at bounding box center [311, 155] width 7 height 10
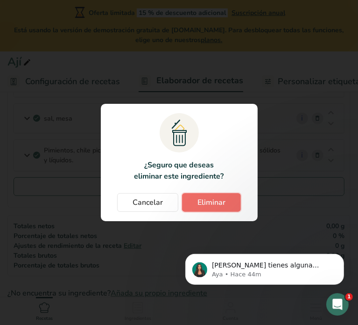
click at [202, 204] on font "Eliminar" at bounding box center [212, 202] width 28 height 10
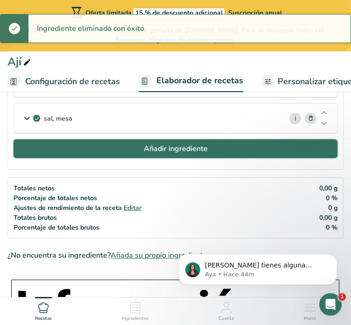
click at [223, 146] on button "Añadir ingrediente" at bounding box center [176, 148] width 324 height 19
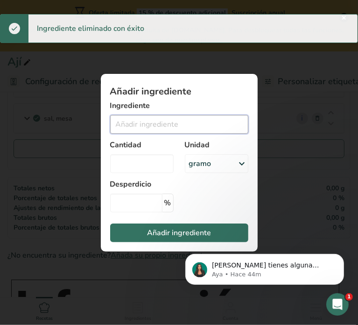
click at [187, 124] on input "Añadir ingrediente modal" at bounding box center [179, 124] width 138 height 19
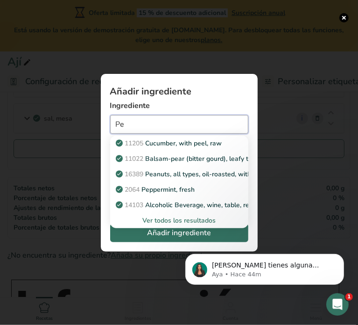
type input "P"
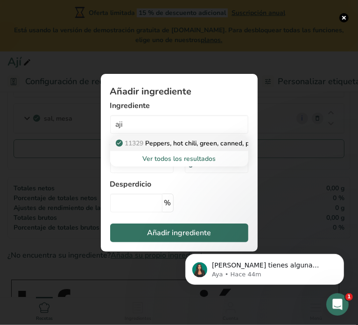
click at [206, 141] on p "11329 Peppers, hot chili, green, canned, pods, excluding seeds, solids and liqu…" at bounding box center [242, 143] width 249 height 10
type input "Peppers, hot chili, green, canned, pods, excluding seeds, solids and liquids"
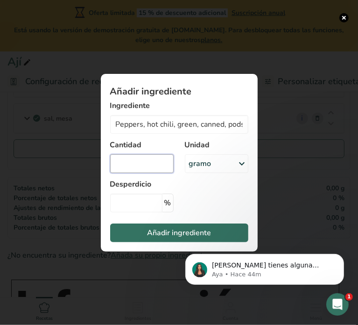
click at [156, 162] on input "Añadir ingrediente modal" at bounding box center [142, 163] width 64 height 19
type input "5.55"
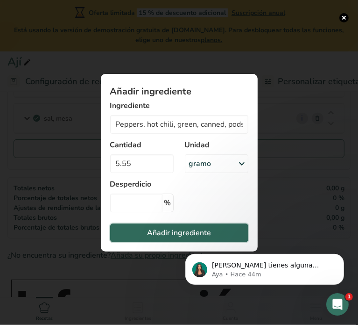
click at [229, 230] on button "Añadir ingrediente" at bounding box center [179, 232] width 138 height 19
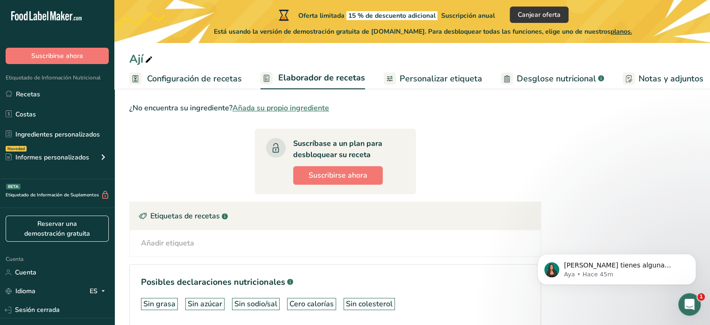
scroll to position [531, 0]
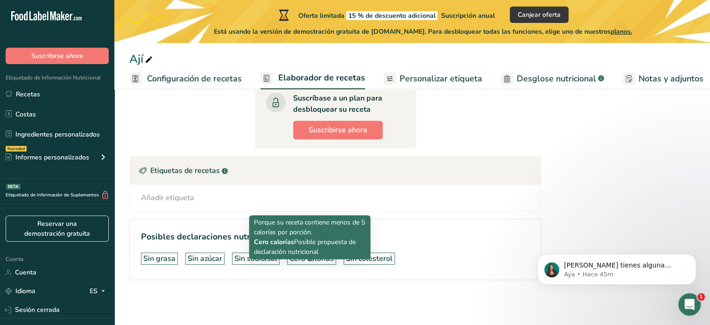
click at [321, 258] on font "Cero calorías" at bounding box center [312, 258] width 44 height 10
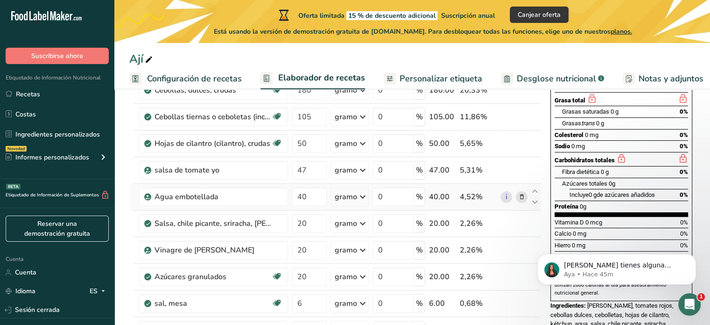
scroll to position [0, 0]
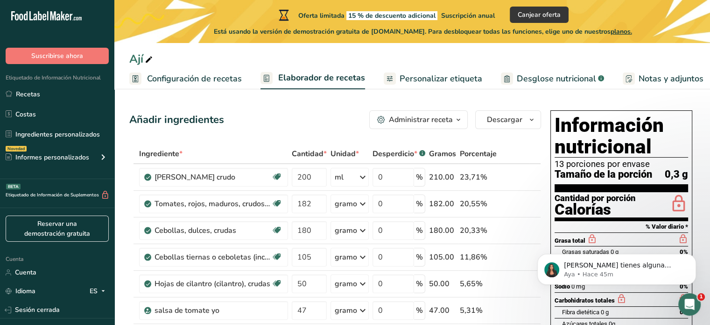
click at [463, 118] on span "button" at bounding box center [458, 119] width 11 height 11
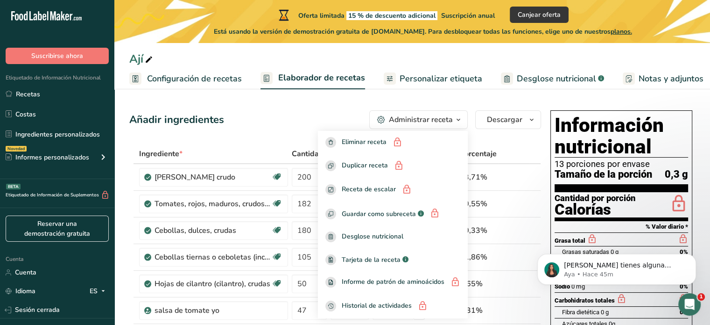
click at [463, 118] on span "button" at bounding box center [458, 119] width 11 height 11
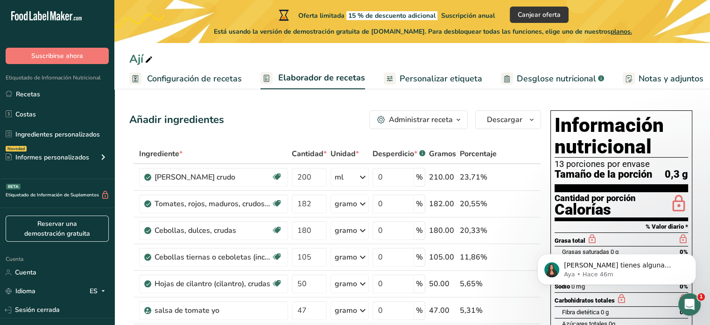
click at [421, 78] on font "Personalizar etiqueta" at bounding box center [441, 78] width 83 height 11
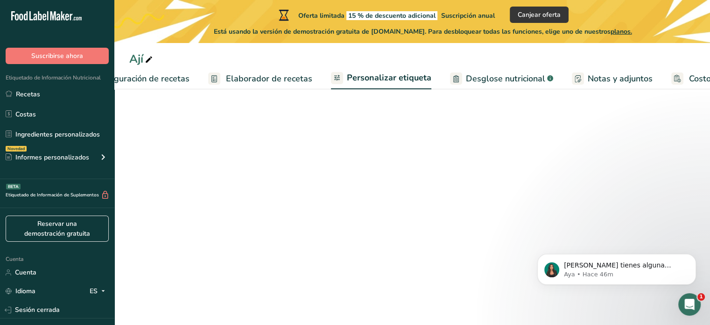
scroll to position [0, 116]
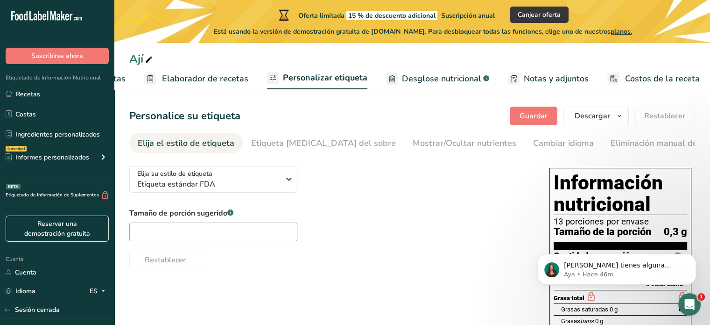
click at [203, 78] on font "Elaborador de recetas" at bounding box center [205, 78] width 86 height 11
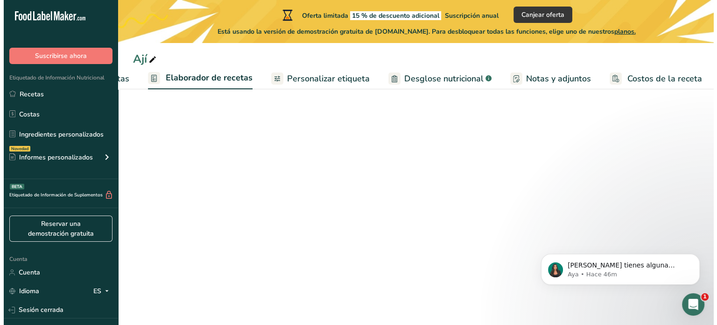
scroll to position [0, 116]
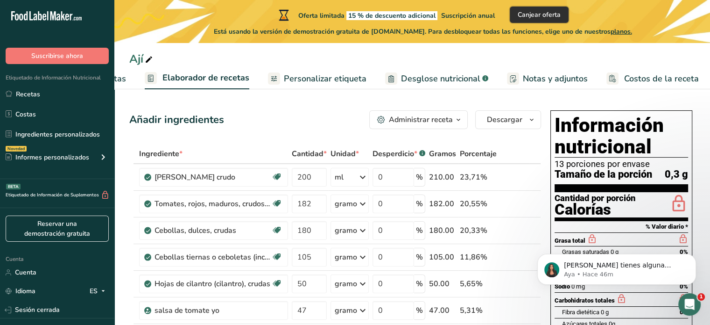
click at [541, 14] on font "Canjear oferta" at bounding box center [539, 14] width 43 height 9
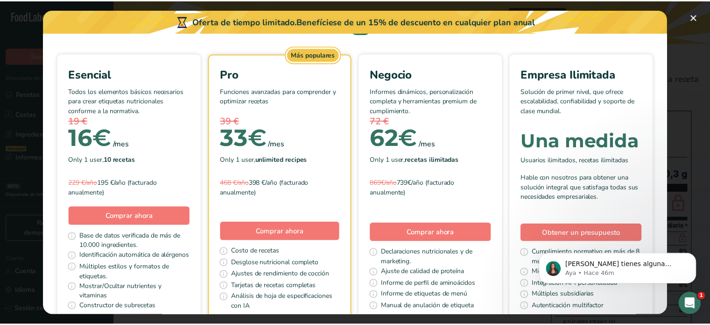
scroll to position [0, 0]
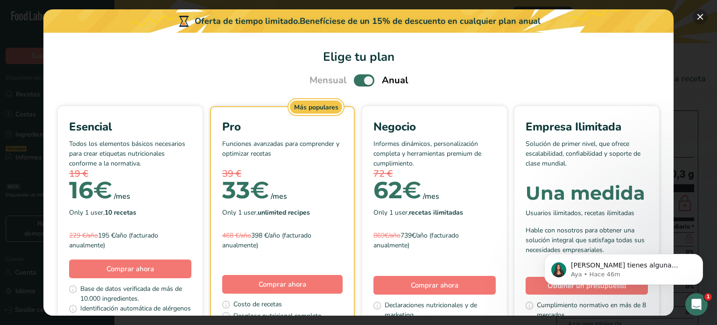
click at [702, 15] on button "Elige tu plan de precios modal" at bounding box center [700, 16] width 15 height 15
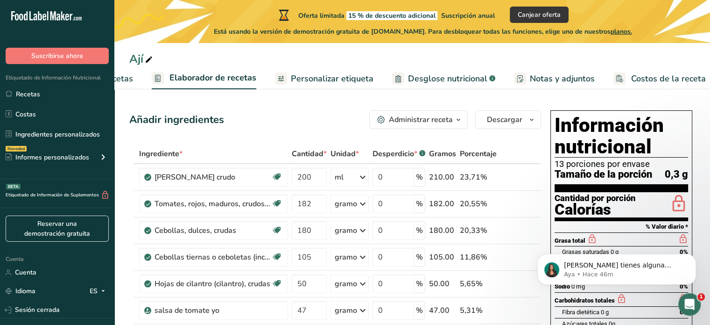
click at [632, 29] on font "planos." at bounding box center [621, 31] width 21 height 9
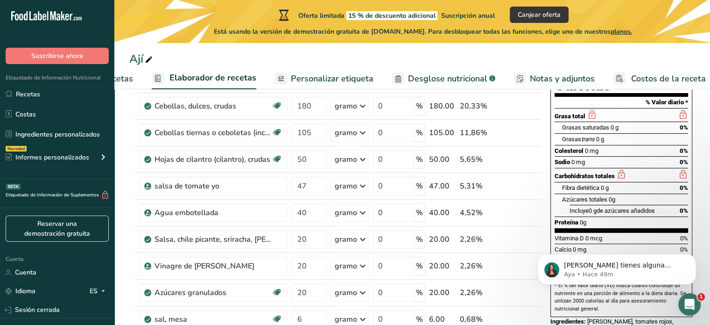
scroll to position [123, 0]
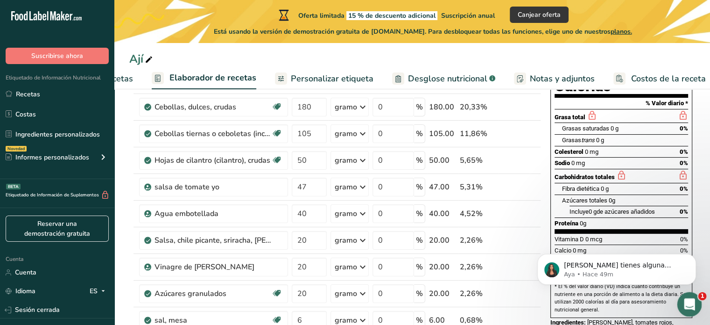
click at [683, 305] on icon "Abrir Intercom Messenger" at bounding box center [688, 302] width 15 height 15
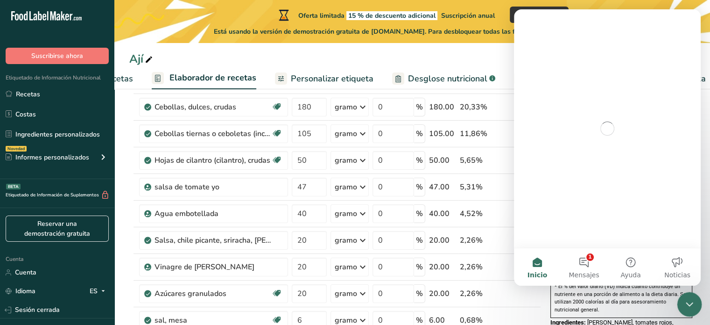
scroll to position [0, 0]
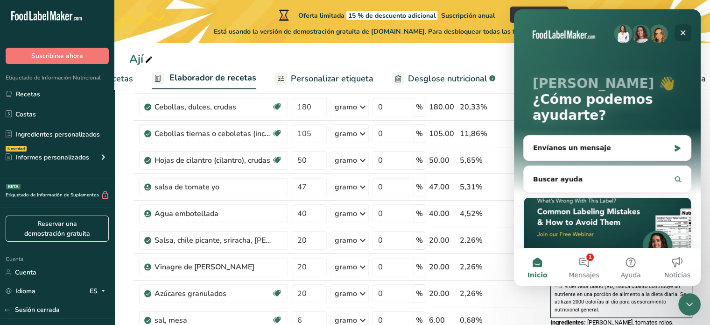
click at [683, 27] on div "Cerrar" at bounding box center [683, 32] width 17 height 17
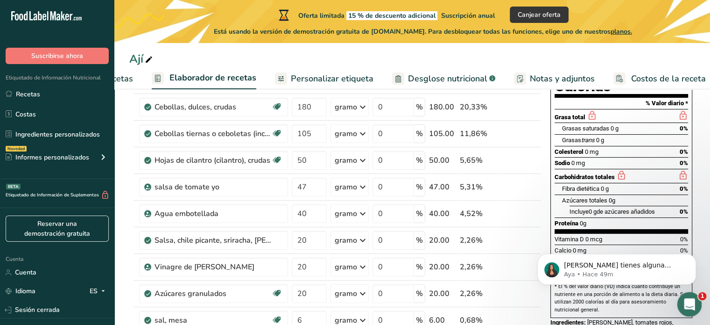
drag, startPoint x: 687, startPoint y: 309, endPoint x: 604, endPoint y: 302, distance: 83.9
click html
click at [693, 254] on icon "Descartar notificación" at bounding box center [693, 256] width 5 height 5
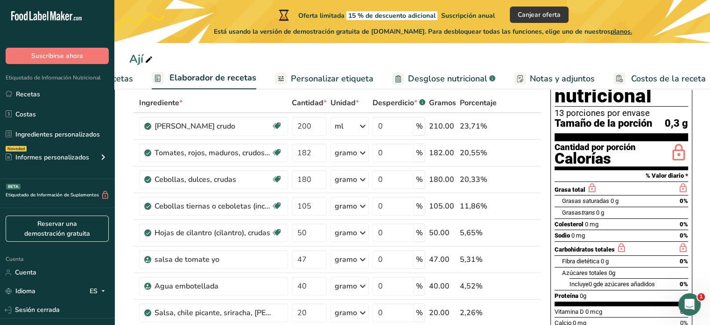
scroll to position [111, 0]
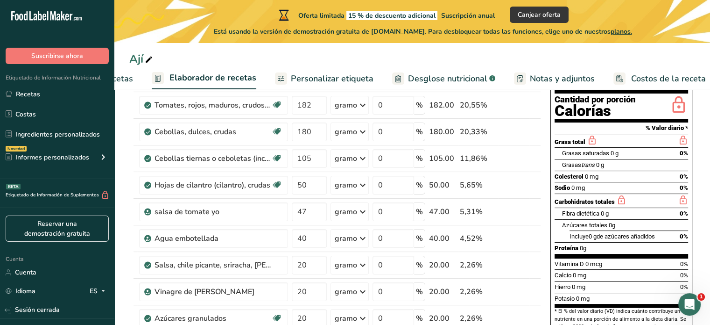
scroll to position [50, 0]
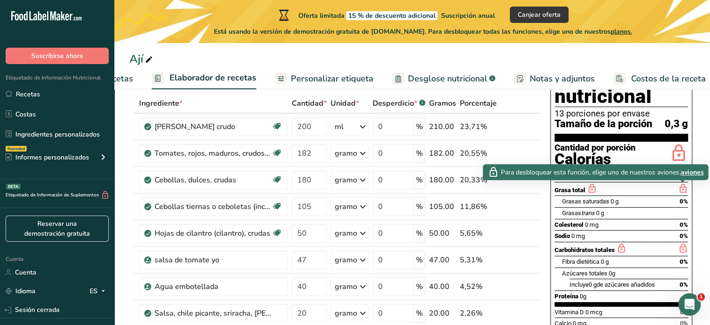
click at [699, 170] on font "aviones" at bounding box center [692, 172] width 23 height 9
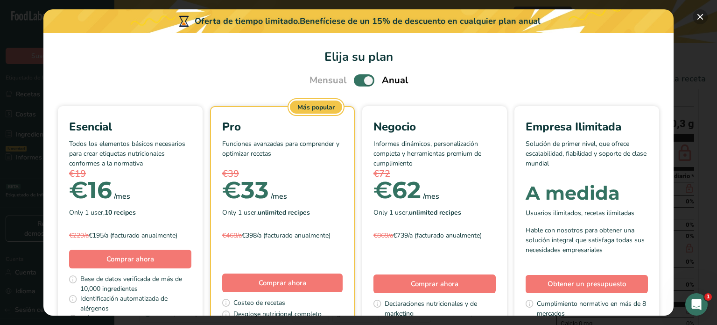
click at [702, 16] on button "Elige tu plan de precios modal" at bounding box center [700, 16] width 15 height 15
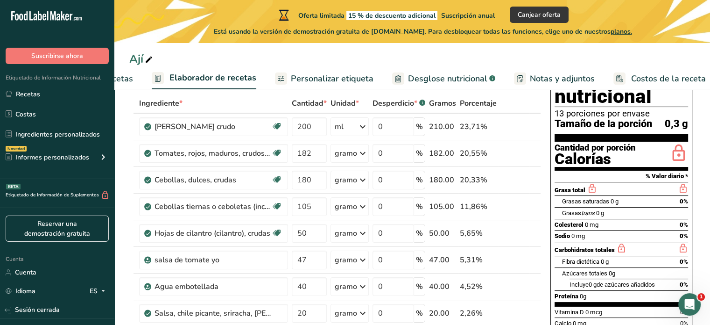
click at [307, 80] on font "Personalizar etiqueta" at bounding box center [332, 78] width 83 height 11
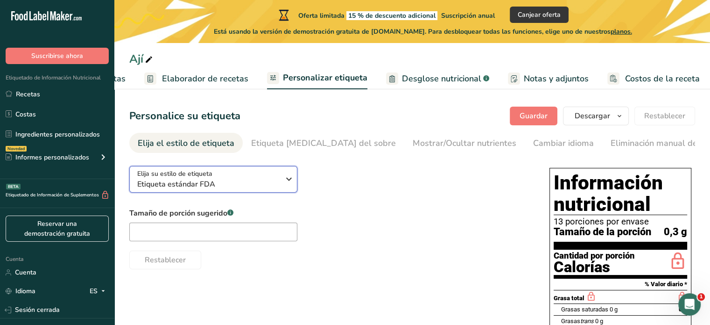
click at [283, 179] on div "Elija su estilo de etiqueta Etiqueta estándar FDA" at bounding box center [211, 179] width 149 height 21
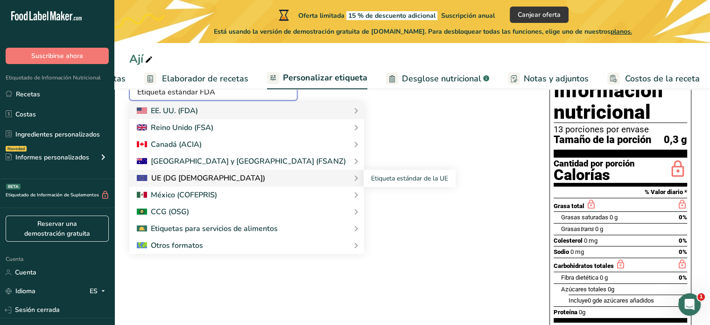
scroll to position [140, 0]
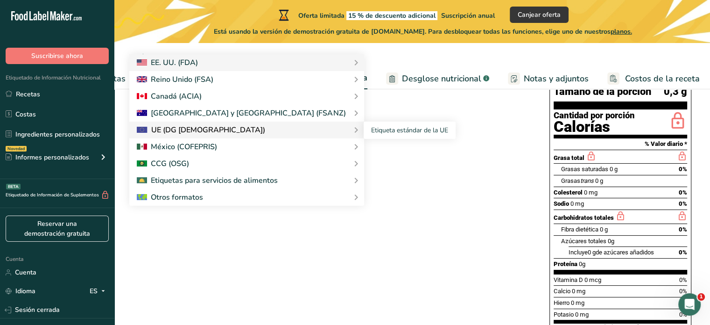
click at [271, 130] on div "UE (DG SANTE)" at bounding box center [247, 129] width 220 height 11
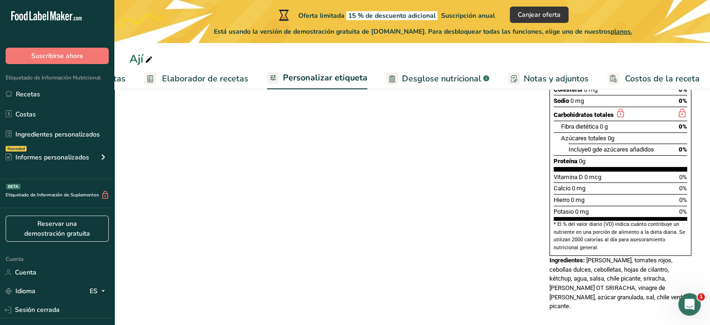
scroll to position [0, 0]
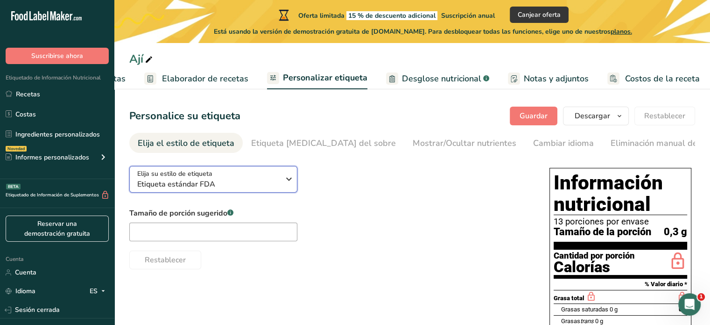
click at [273, 181] on span "Etiqueta estándar FDA" at bounding box center [208, 183] width 142 height 11
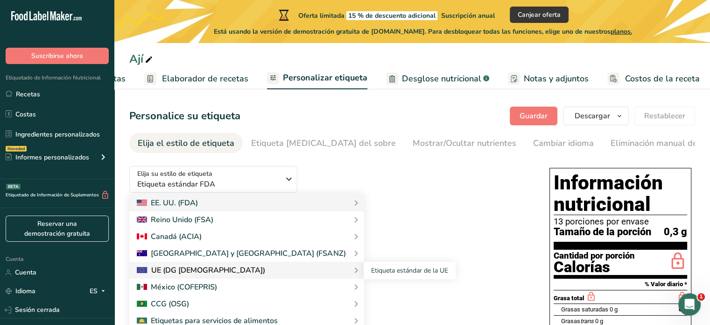
click at [168, 272] on font "UE (DG SANTE)" at bounding box center [208, 270] width 114 height 10
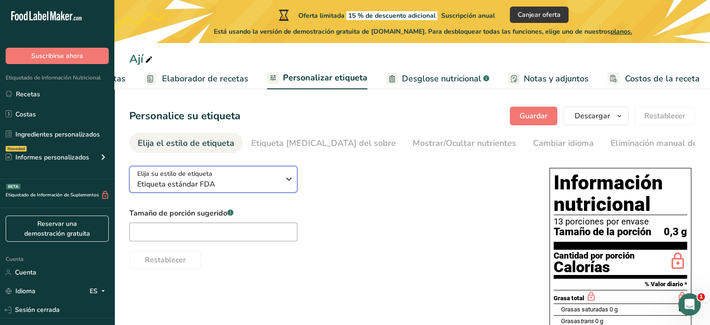
click at [287, 185] on icon "button" at bounding box center [289, 178] width 11 height 17
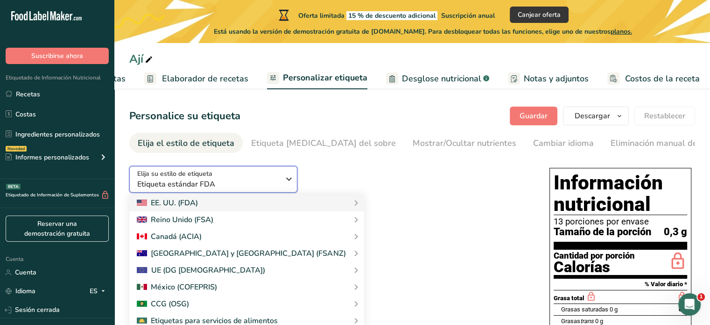
click at [287, 185] on icon "button" at bounding box center [289, 178] width 11 height 17
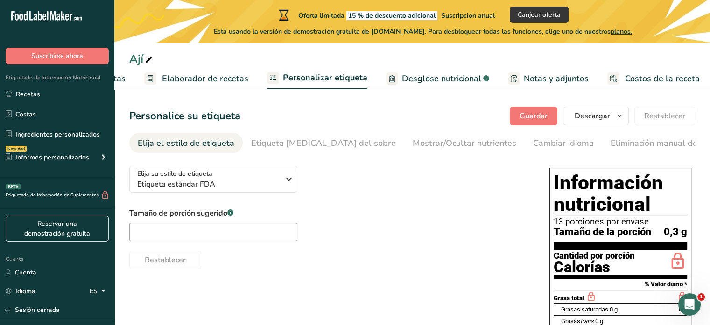
click at [459, 169] on div "Elija su estilo de etiqueta Etiqueta estándar FDA EE. UU. (FDA) Etiqueta estánd…" at bounding box center [330, 213] width 402 height 111
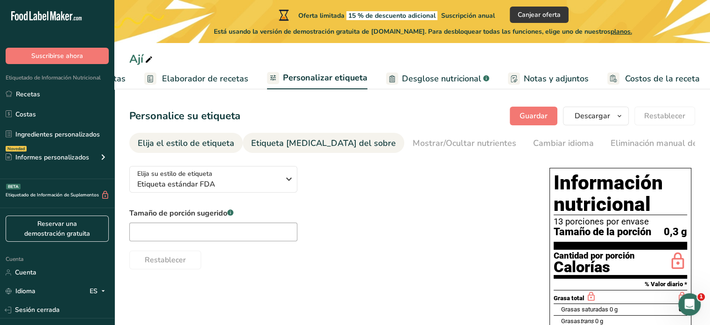
click at [306, 141] on font "Etiqueta frontal del sobre" at bounding box center [323, 142] width 145 height 11
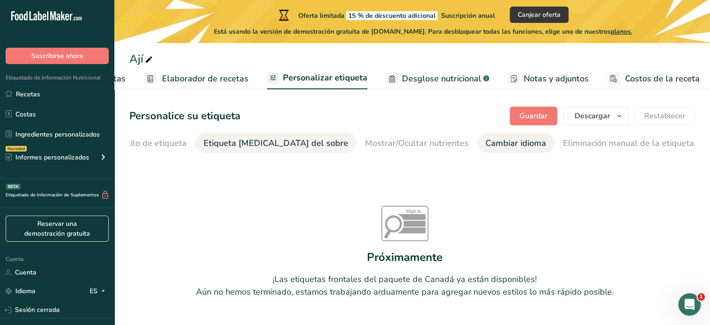
scroll to position [0, 111]
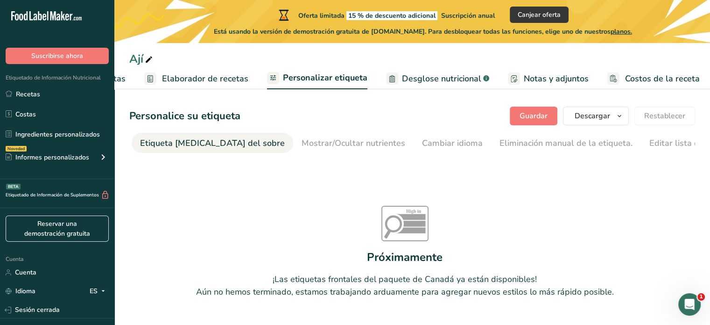
click at [412, 78] on font "Desglose nutricional" at bounding box center [441, 78] width 79 height 11
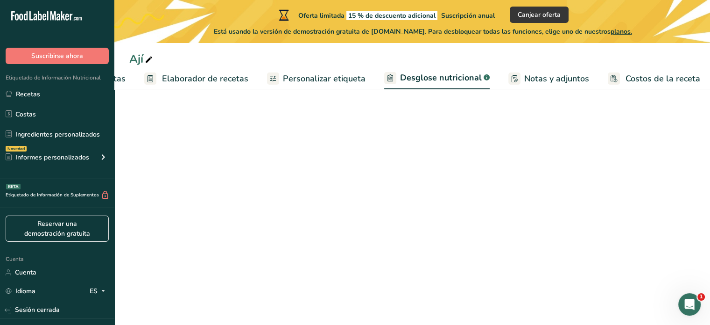
scroll to position [0, 116]
select select "Calories"
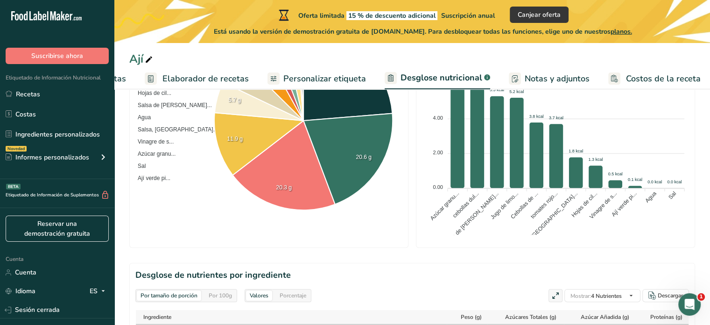
scroll to position [140, 0]
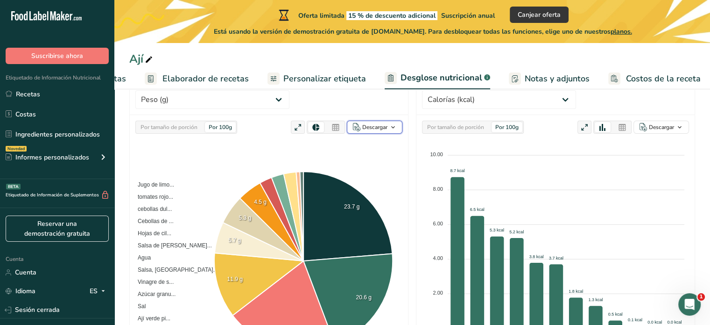
click at [376, 123] on font "Descargar" at bounding box center [374, 126] width 25 height 7
click at [376, 162] on font "Como tabla (.xlsx)" at bounding box center [372, 165] width 46 height 7
click at [348, 76] on font "Personalizar etiqueta" at bounding box center [325, 78] width 83 height 11
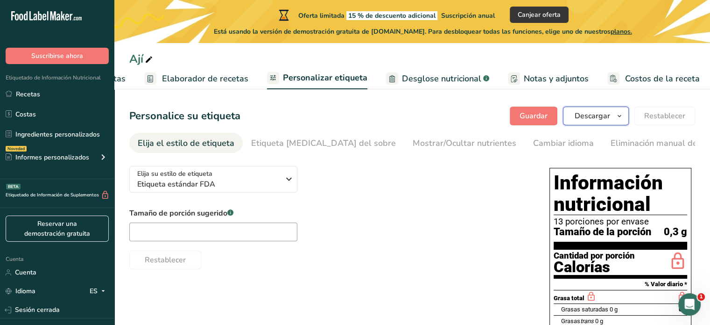
click at [600, 113] on font "Descargar" at bounding box center [593, 116] width 36 height 10
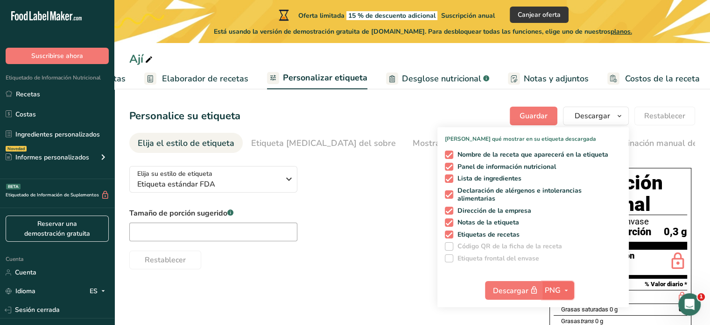
click at [567, 290] on icon "button" at bounding box center [566, 290] width 7 height 12
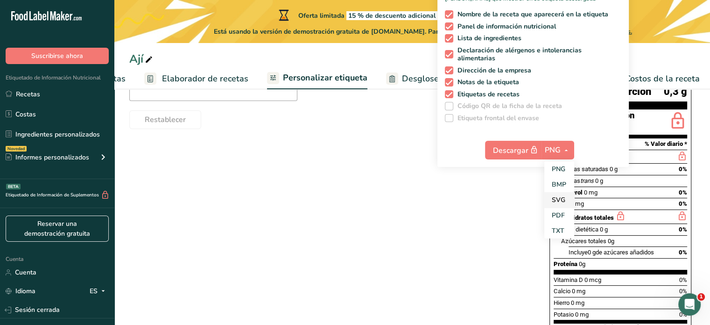
click at [564, 201] on font "SVG" at bounding box center [559, 199] width 14 height 9
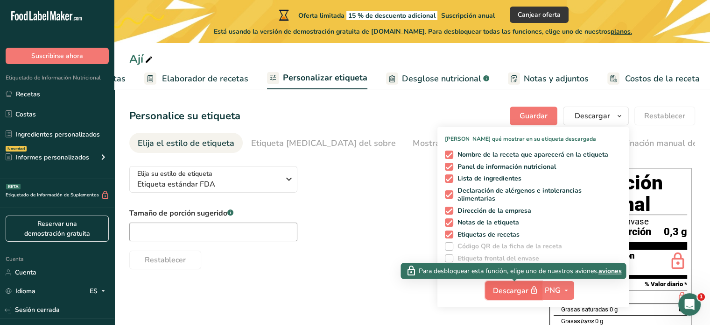
click at [530, 291] on span "button" at bounding box center [534, 289] width 11 height 11
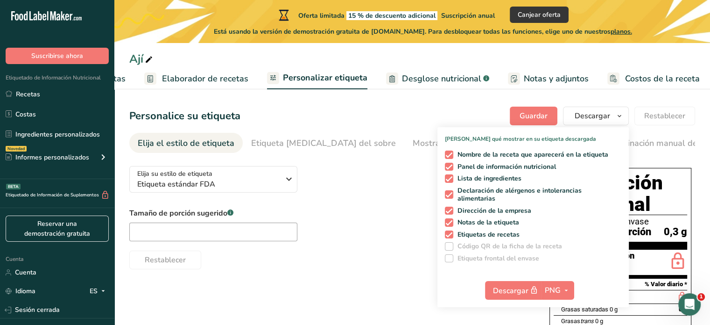
click at [556, 85] on link "Notas y adjuntos" at bounding box center [548, 78] width 81 height 21
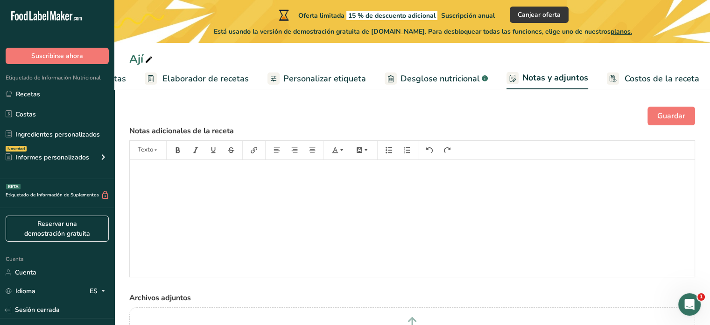
click at [639, 78] on font "Costos de la receta" at bounding box center [662, 78] width 75 height 11
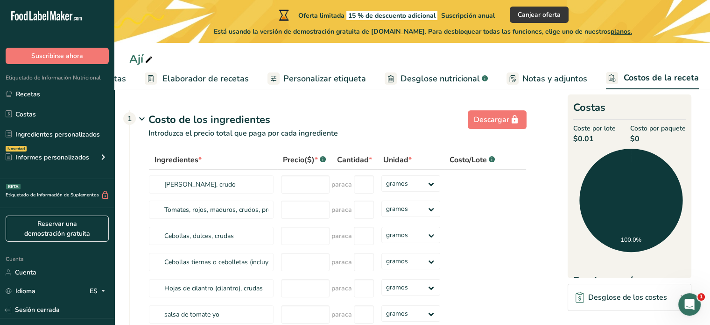
click at [443, 82] on font "Desglose nutricional" at bounding box center [440, 78] width 79 height 11
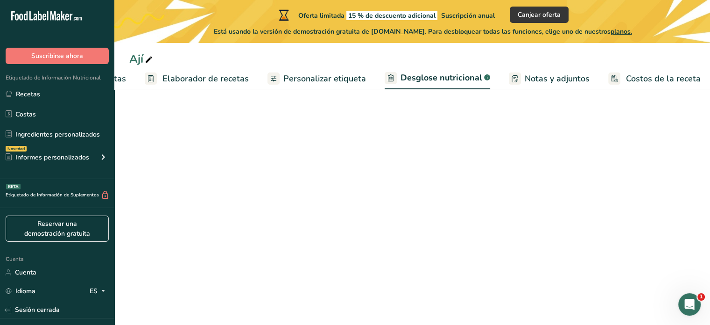
select select "Calories"
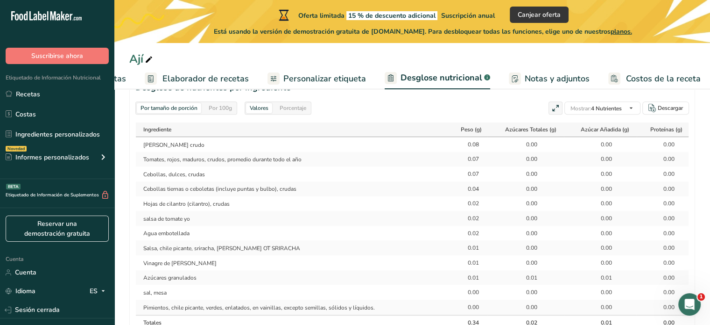
scroll to position [420, 0]
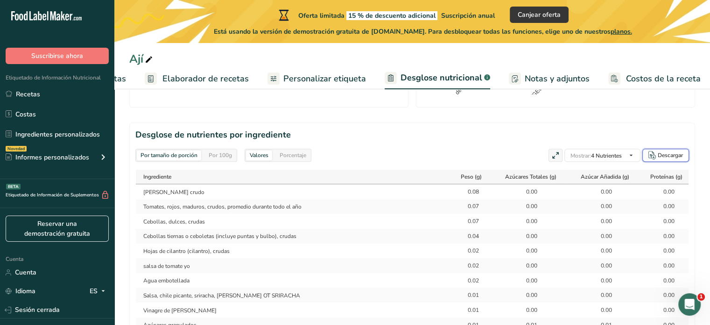
click at [670, 151] on font "Descargar" at bounding box center [670, 154] width 25 height 7
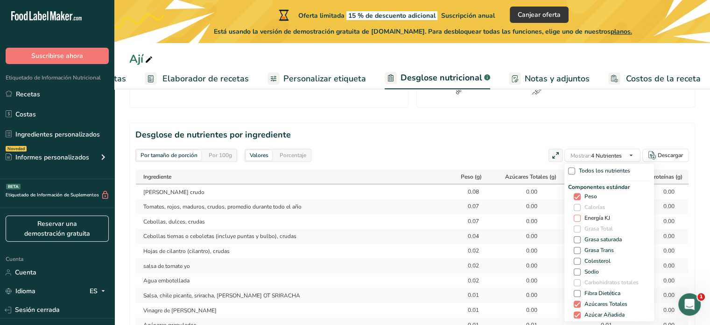
click at [577, 214] on span at bounding box center [577, 217] width 7 height 7
click at [577, 215] on input "Energía KJ" at bounding box center [577, 218] width 6 height 6
checkbox input "true"
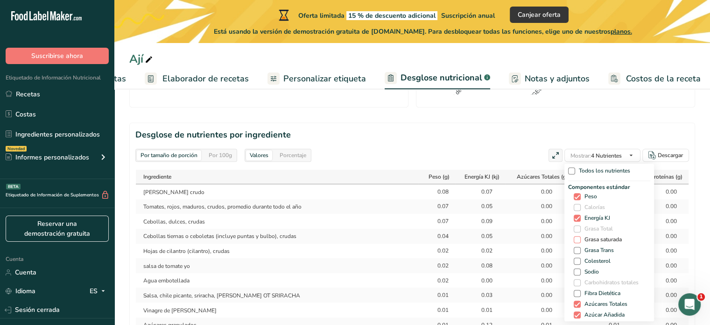
click at [574, 236] on span at bounding box center [577, 239] width 7 height 7
click at [574, 236] on input "Grasa saturada" at bounding box center [577, 239] width 6 height 6
checkbox input "true"
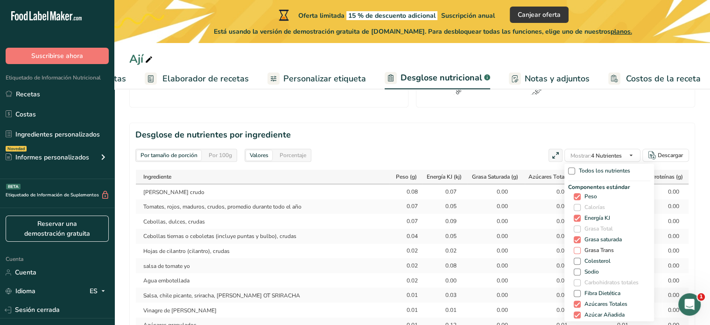
click at [574, 247] on span at bounding box center [577, 250] width 7 height 7
click at [574, 247] on input "Grasa Trans" at bounding box center [577, 250] width 6 height 6
checkbox input "true"
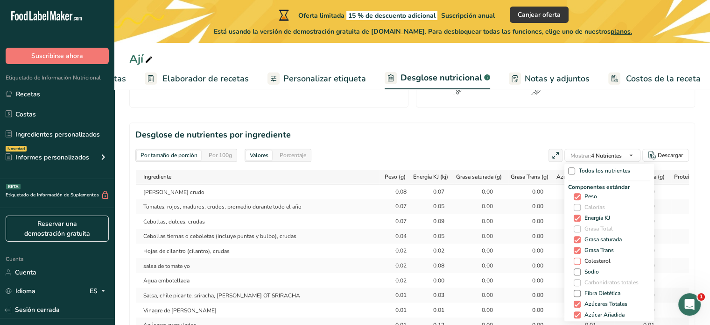
click at [574, 257] on span at bounding box center [577, 260] width 7 height 7
click at [574, 258] on input "Colesterol" at bounding box center [577, 261] width 6 height 6
checkbox input "true"
click at [574, 268] on span at bounding box center [577, 271] width 7 height 7
click at [574, 269] on input "Sodio" at bounding box center [577, 272] width 6 height 6
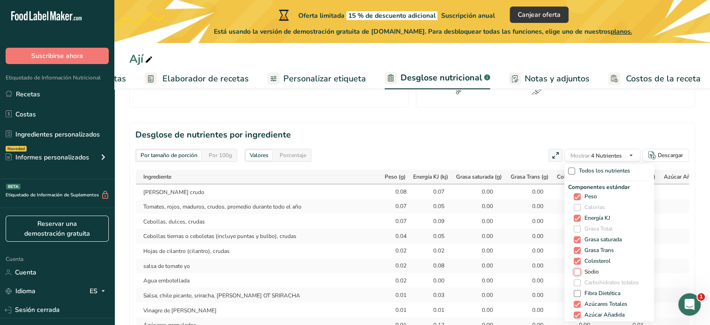
checkbox input "true"
click at [577, 290] on span at bounding box center [577, 293] width 7 height 7
click at [577, 290] on input "Fibra Dietética" at bounding box center [577, 293] width 6 height 6
checkbox input "true"
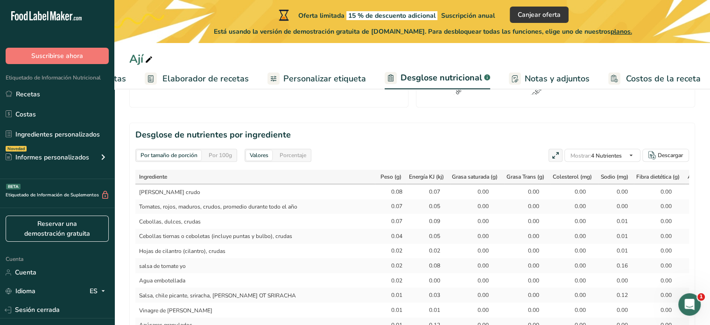
drag, startPoint x: 330, startPoint y: 273, endPoint x: 331, endPoint y: 268, distance: 5.8
click at [330, 287] on td "Salsa, chile picante, sriracha, TUONG OT SRIRACHA" at bounding box center [253, 294] width 243 height 15
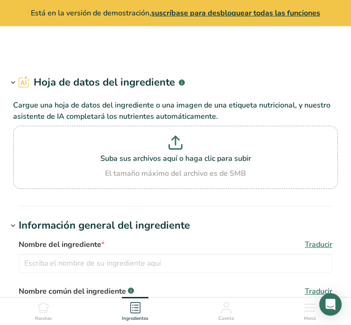
type input "Peppers, hot chili, green, canned, pods, excluding seeds, solids and liquids"
type input "[PERSON_NAME] hot Chili Pepper"
